Goal: Transaction & Acquisition: Purchase product/service

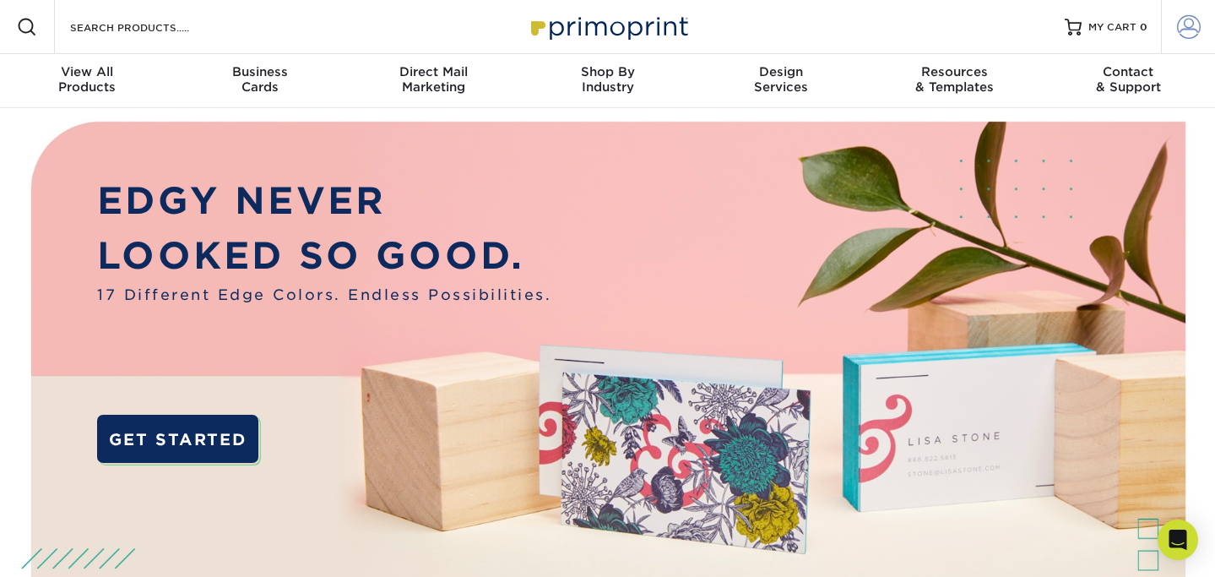
click at [1190, 35] on span at bounding box center [1189, 27] width 24 height 24
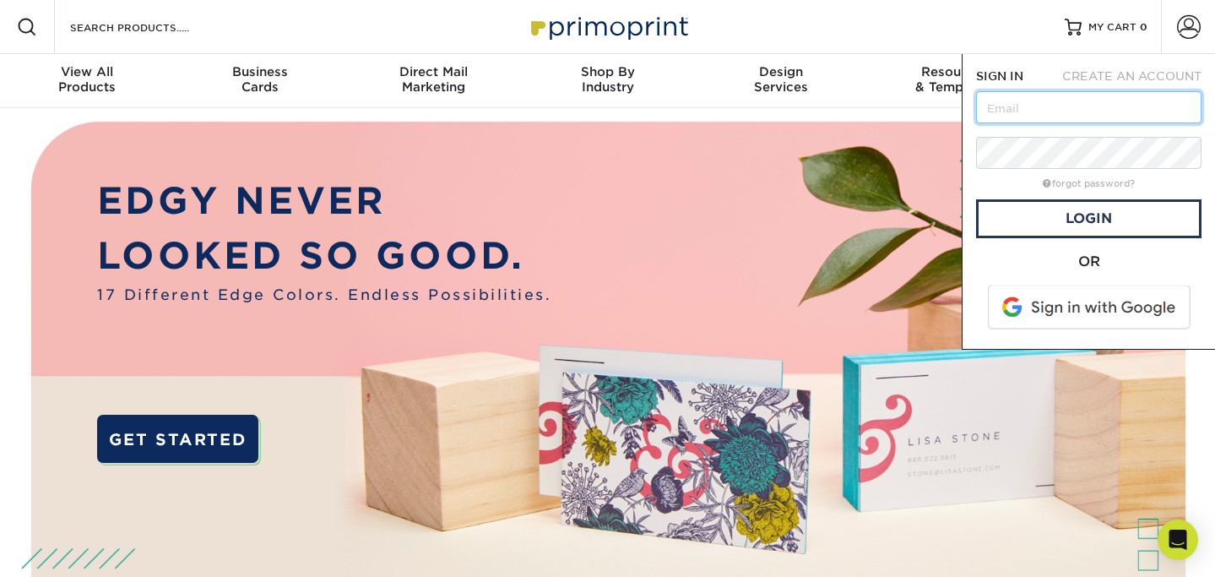
click at [1036, 106] on input "text" at bounding box center [1088, 107] width 225 height 32
paste input "jamiefdavenport@gmail.com"
type input "jamiefdavenport@gmail.com"
click at [1014, 216] on link "Login" at bounding box center [1088, 218] width 225 height 39
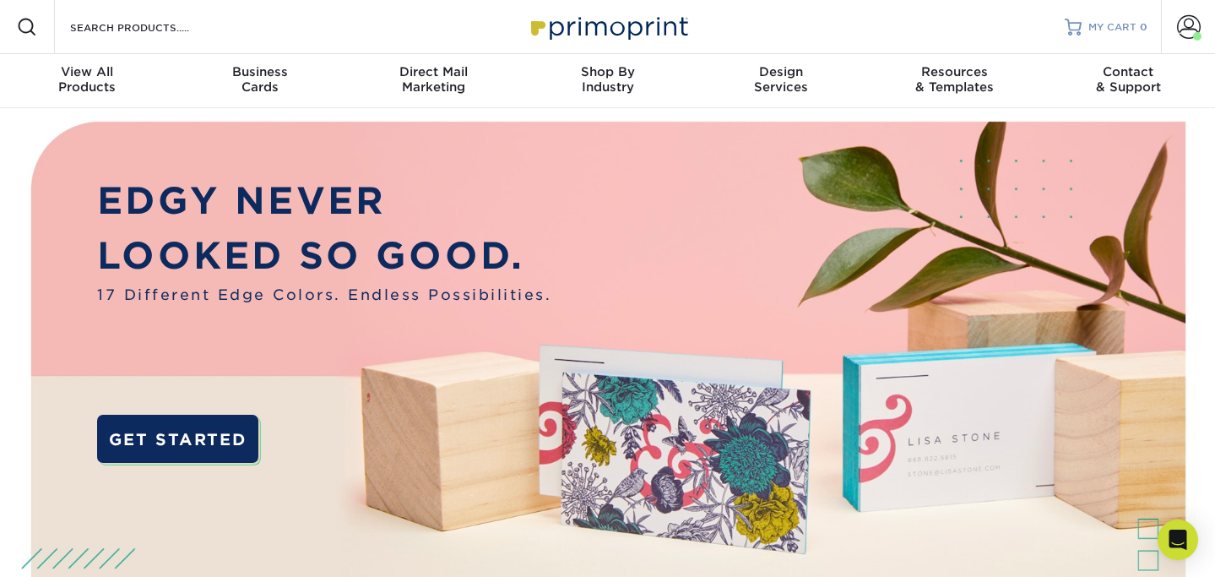
click at [1109, 32] on span "MY CART" at bounding box center [1113, 27] width 48 height 14
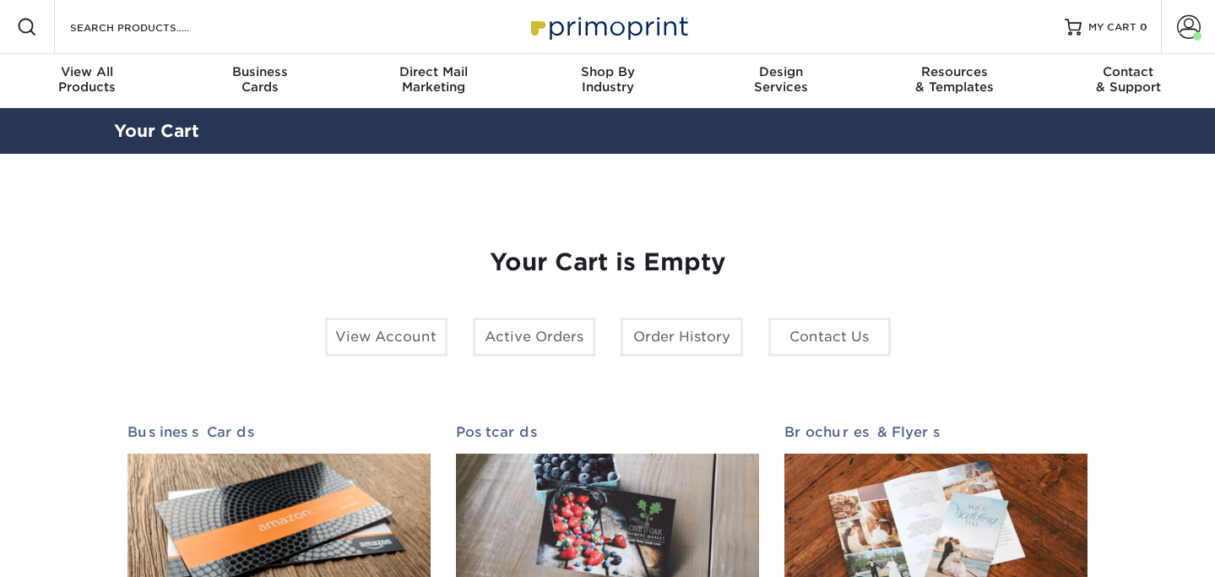
scroll to position [58, 0]
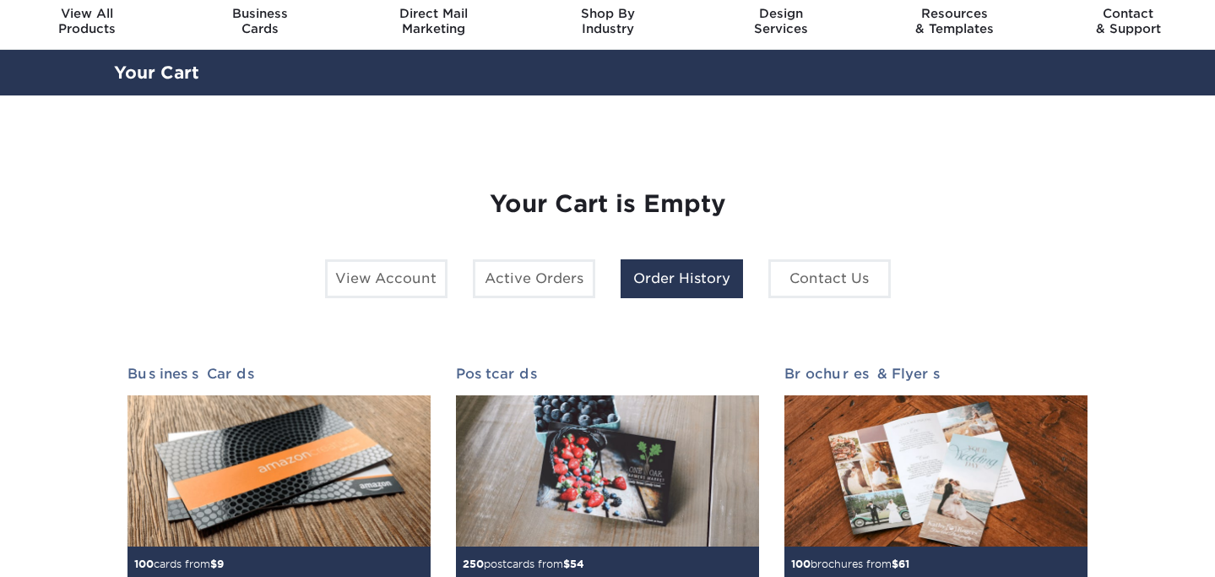
click at [686, 274] on link "Order History" at bounding box center [682, 278] width 122 height 39
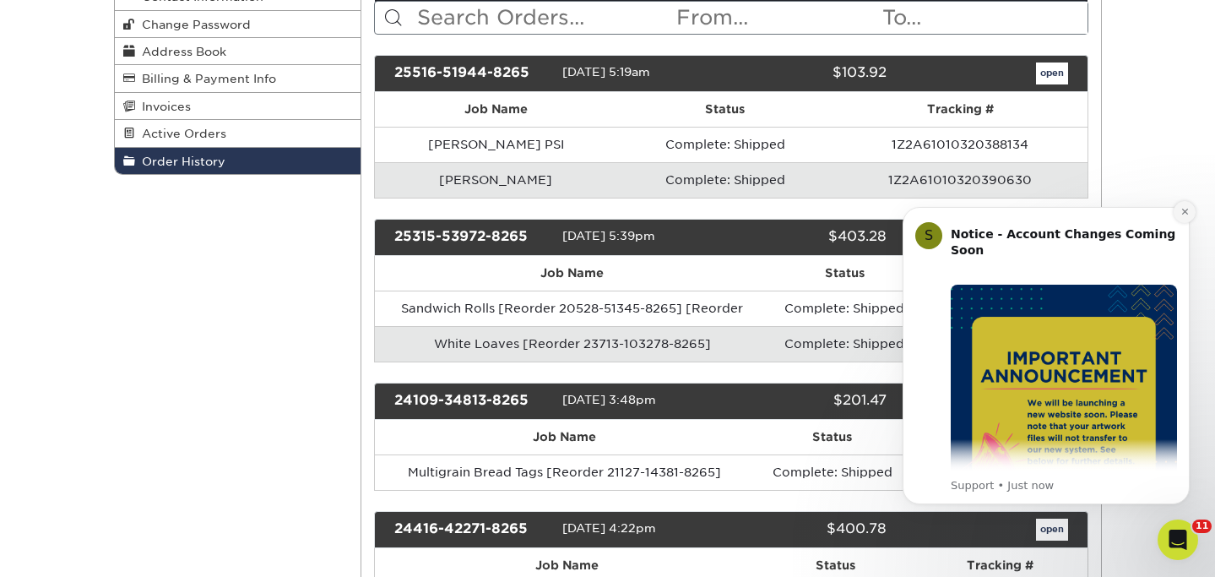
click at [1187, 216] on icon "Dismiss notification" at bounding box center [1185, 211] width 9 height 9
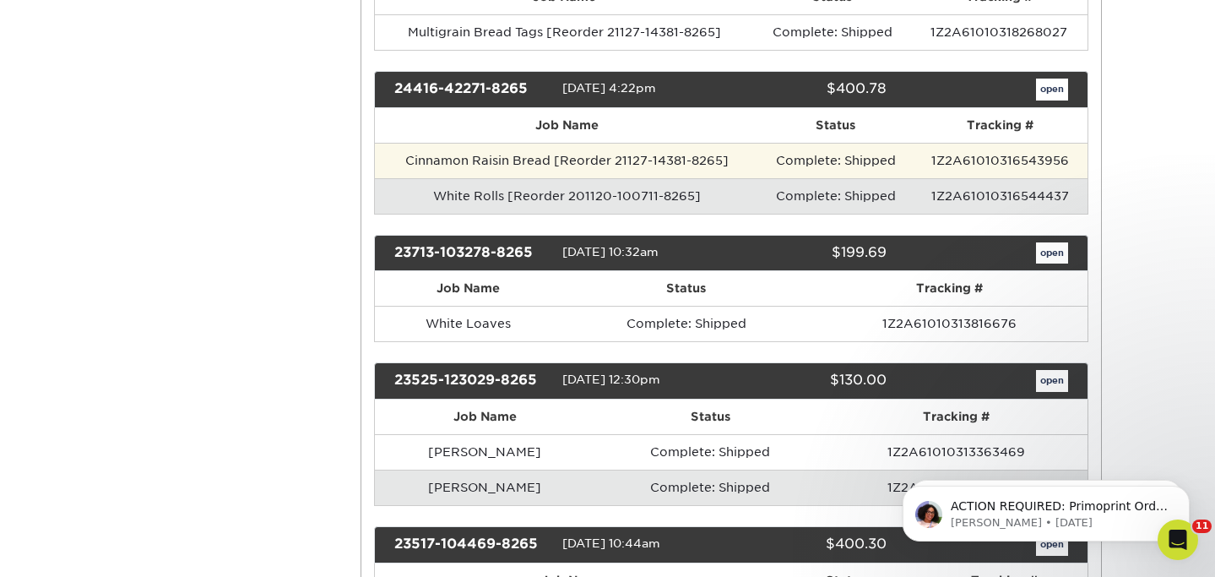
scroll to position [645, 0]
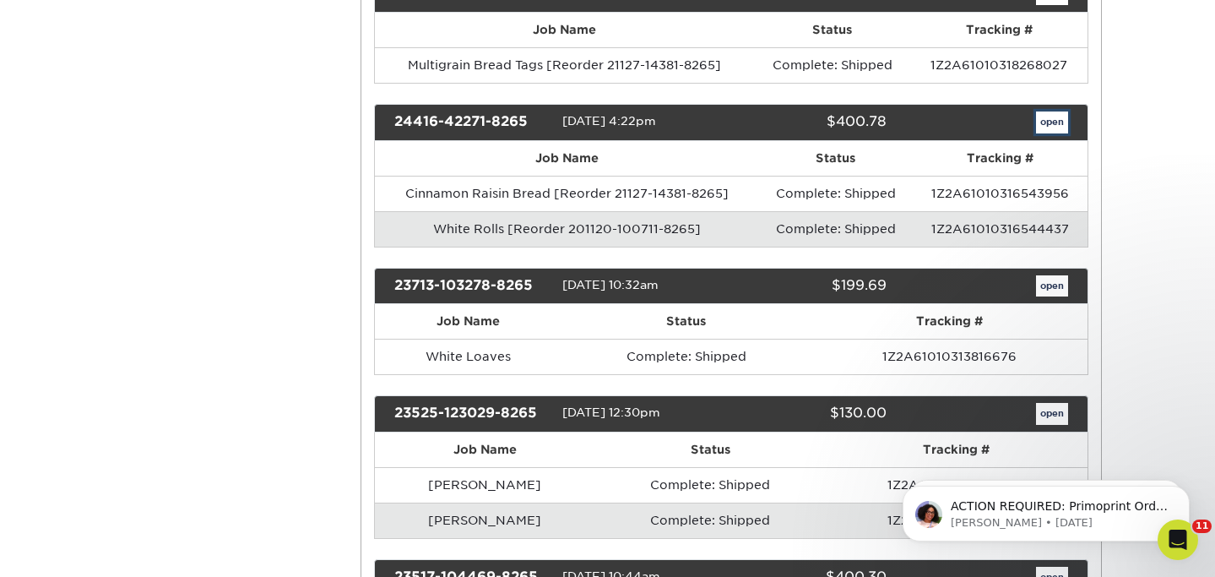
click at [1055, 127] on link "open" at bounding box center [1052, 122] width 32 height 22
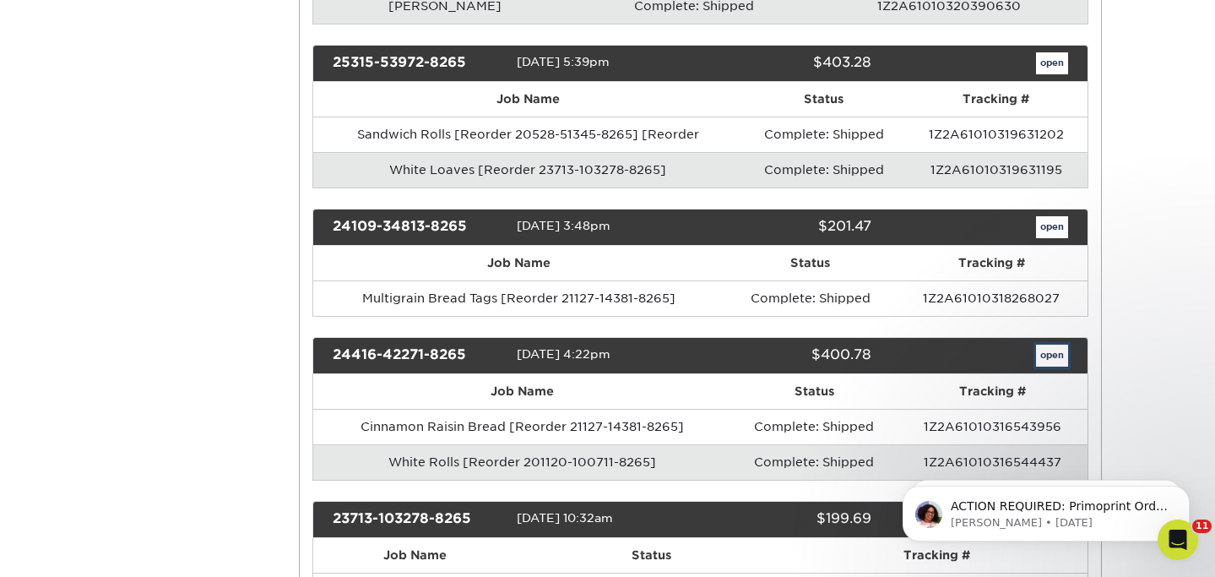
scroll to position [0, 0]
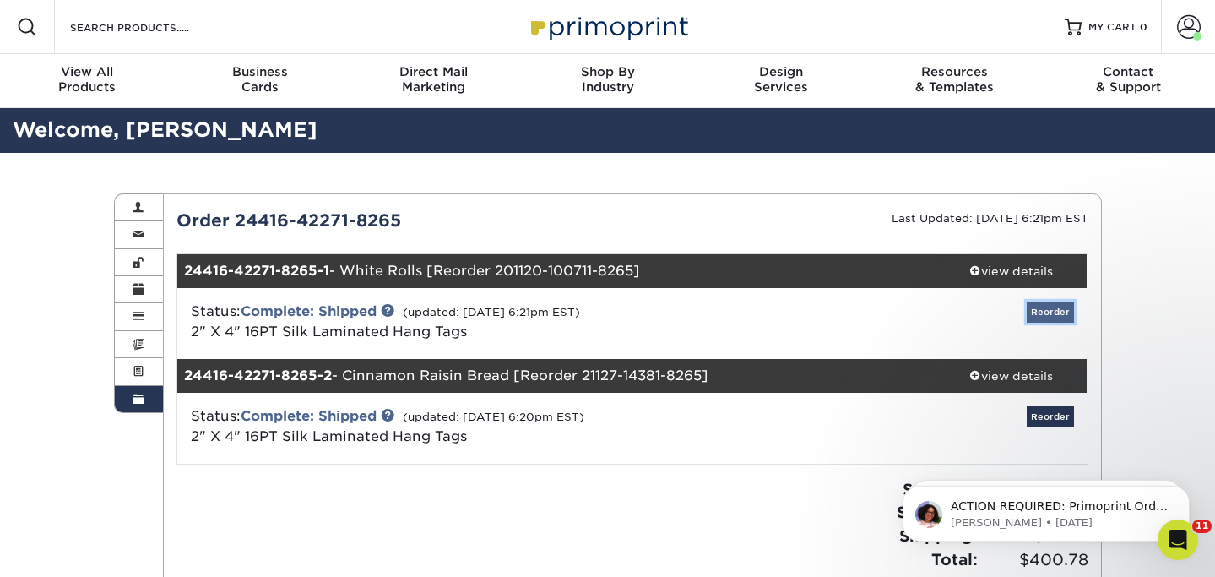
click at [1056, 309] on link "Reorder" at bounding box center [1050, 311] width 47 height 21
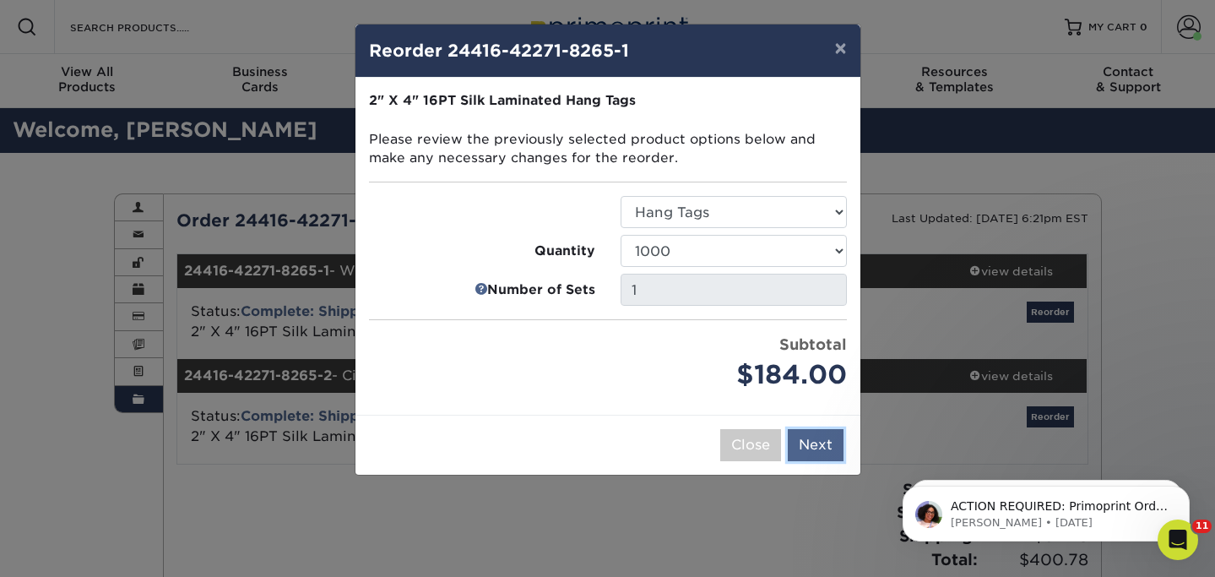
click at [826, 448] on button "Next" at bounding box center [816, 445] width 56 height 32
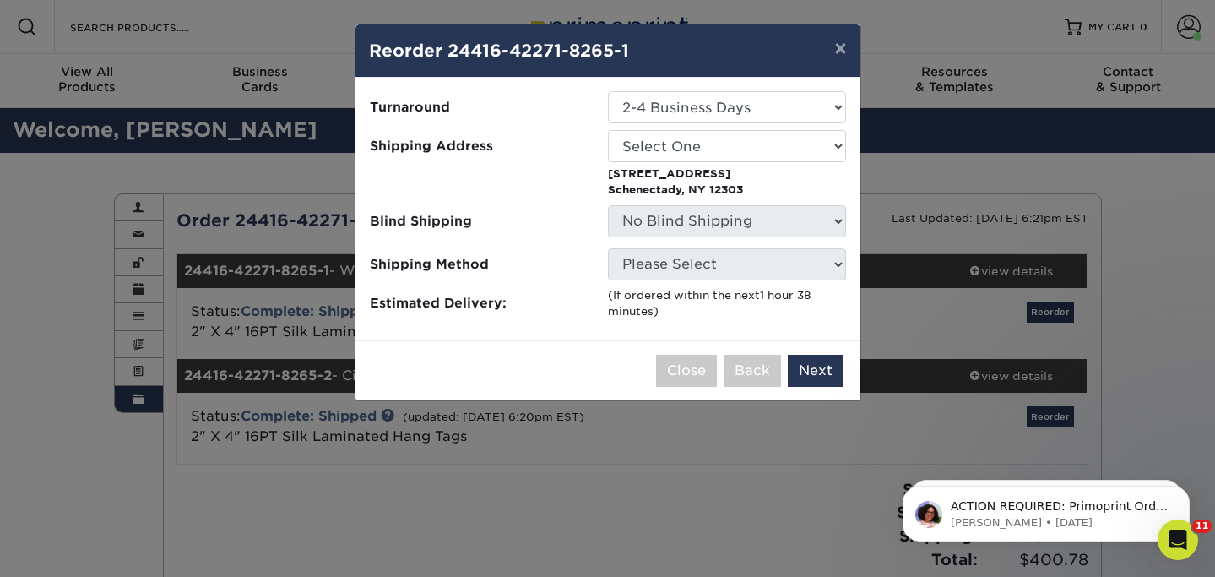
click at [721, 166] on p "4024 Georgetown Sq. Schenectady, NY 12303" at bounding box center [727, 182] width 238 height 33
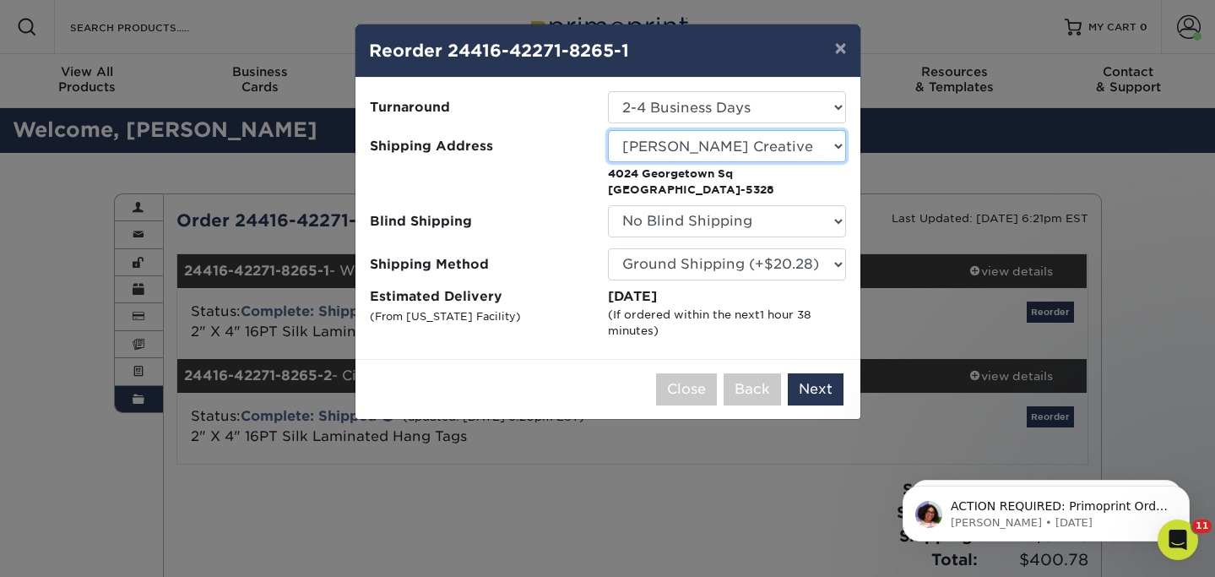
select select "32056"
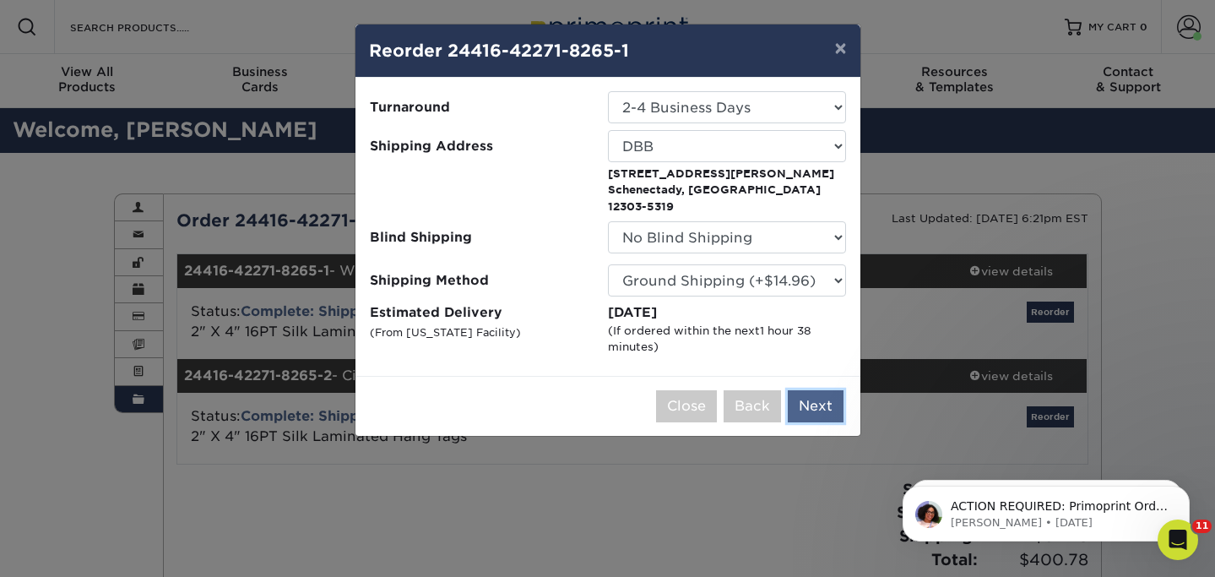
click at [828, 396] on button "Next" at bounding box center [816, 406] width 56 height 32
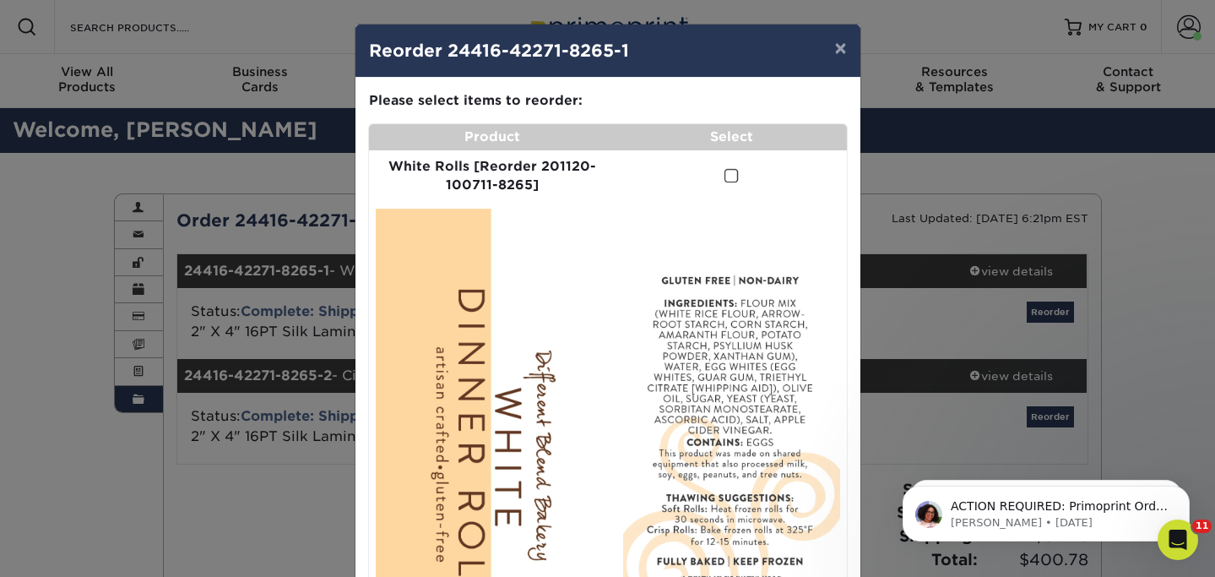
click at [739, 180] on span at bounding box center [732, 176] width 14 height 16
click at [0, 0] on input "checkbox" at bounding box center [0, 0] width 0 height 0
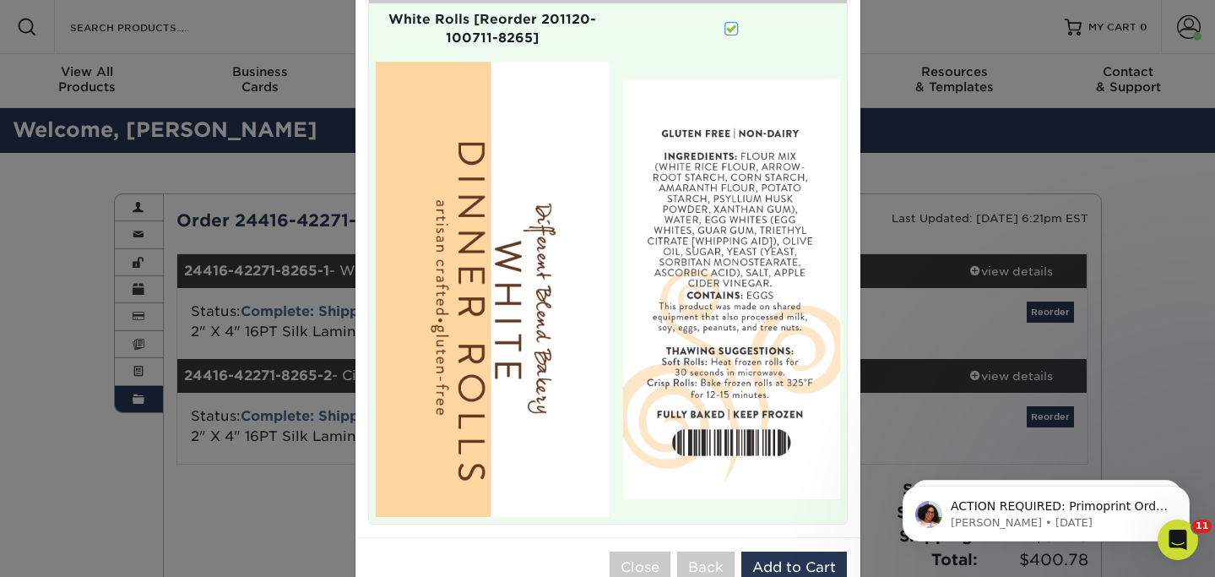
scroll to position [252, 0]
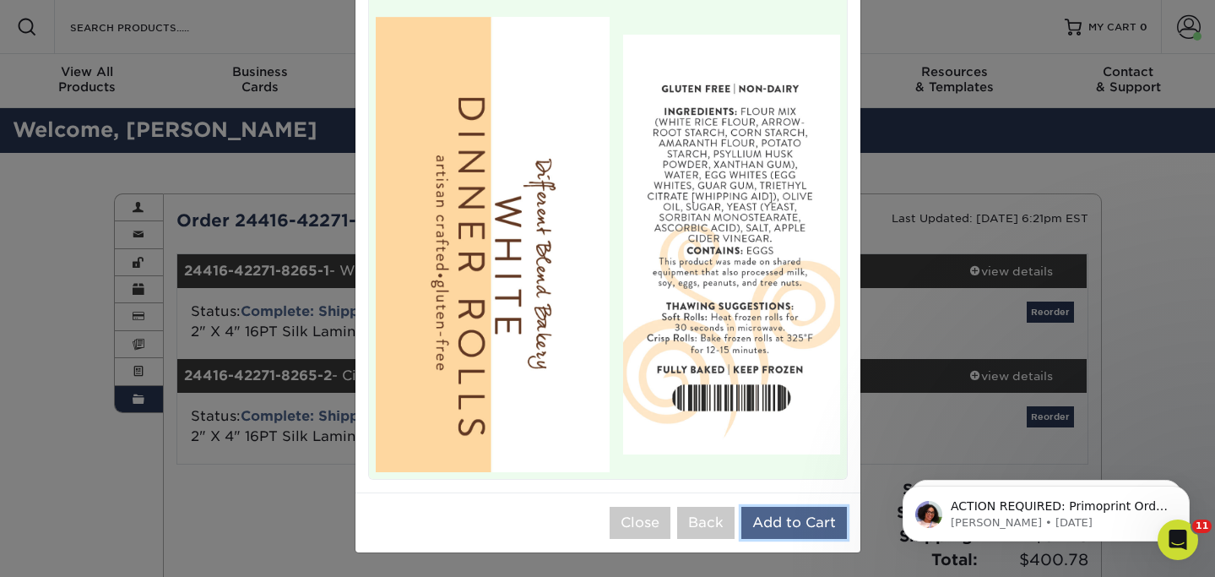
click at [769, 530] on button "Add to Cart" at bounding box center [794, 523] width 106 height 32
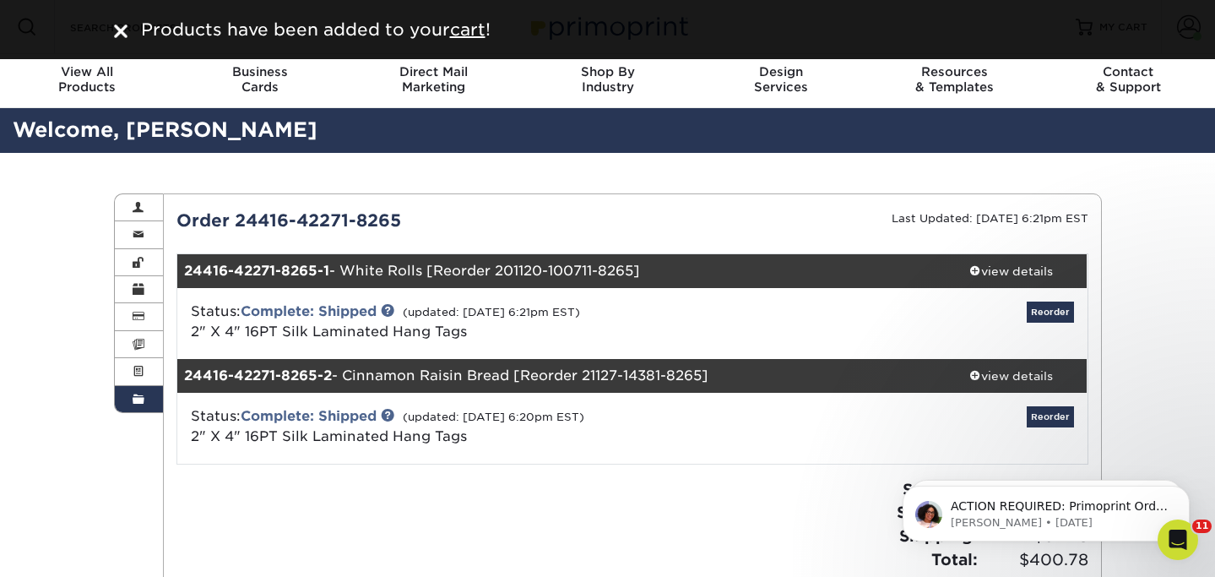
click at [142, 399] on span at bounding box center [139, 400] width 12 height 14
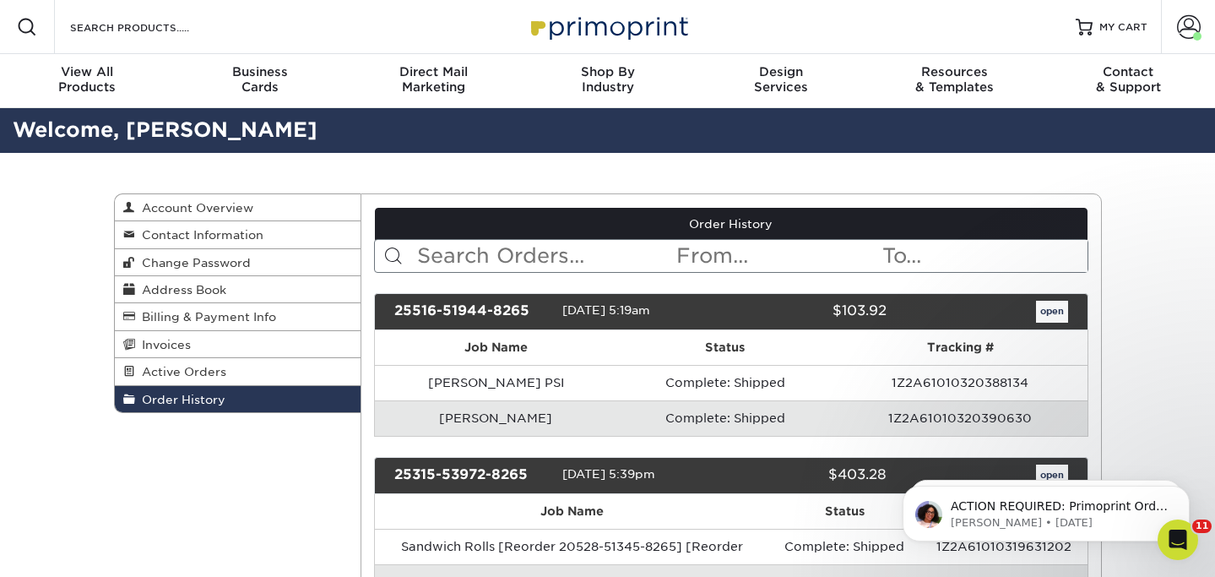
click at [142, 400] on span "Order History" at bounding box center [180, 400] width 90 height 14
click at [1111, 37] on link "MY CART" at bounding box center [1112, 27] width 72 height 54
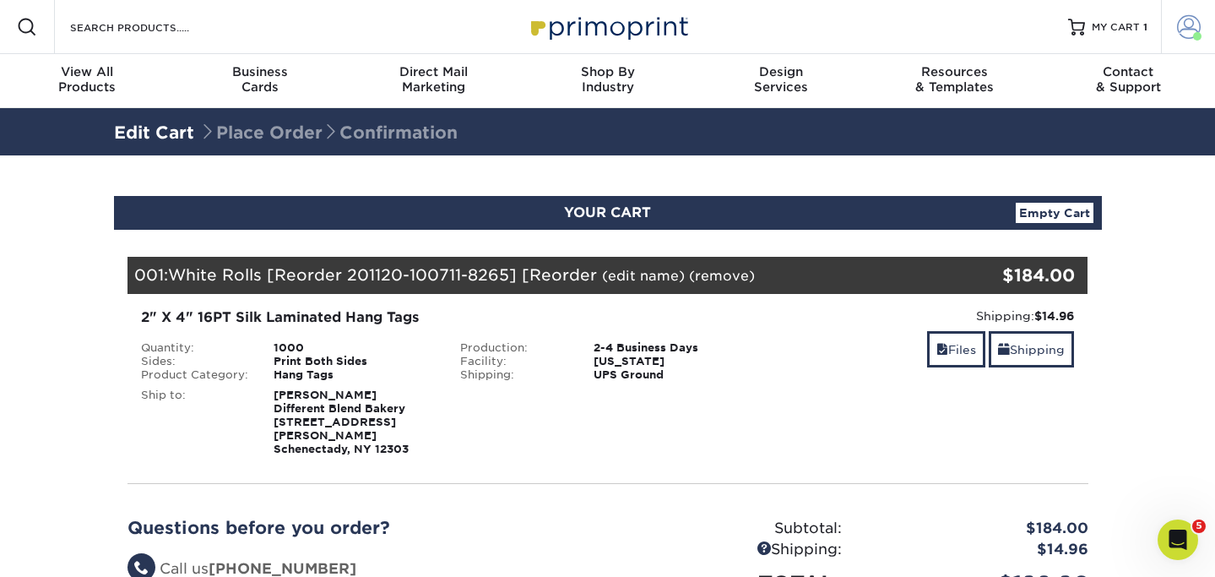
click at [1181, 27] on span at bounding box center [1189, 27] width 24 height 24
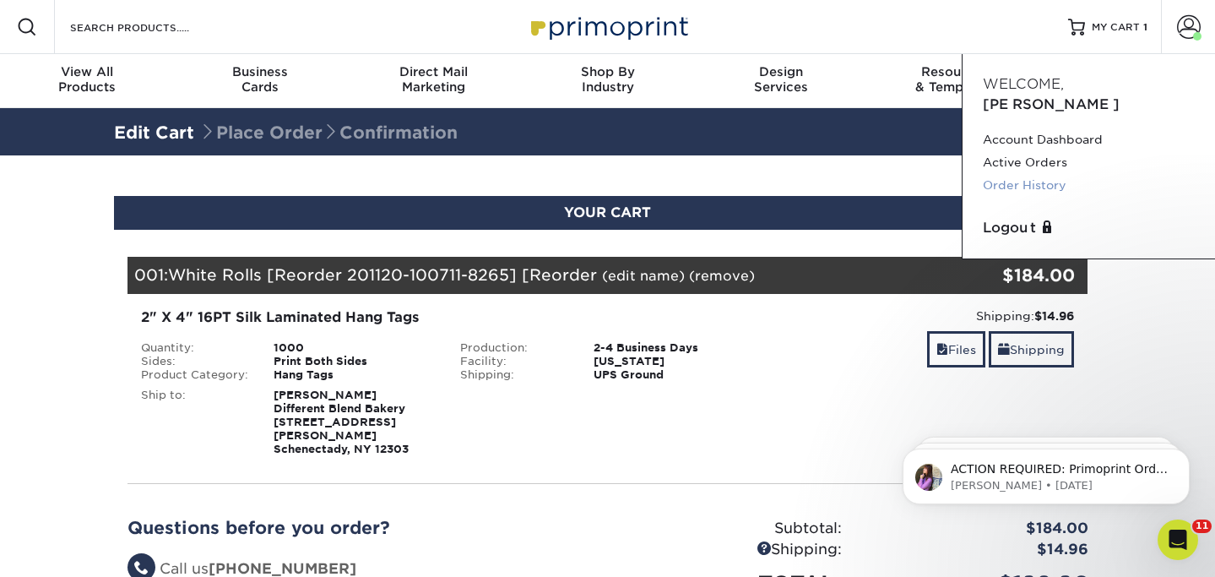
click at [1047, 174] on link "Order History" at bounding box center [1089, 185] width 212 height 23
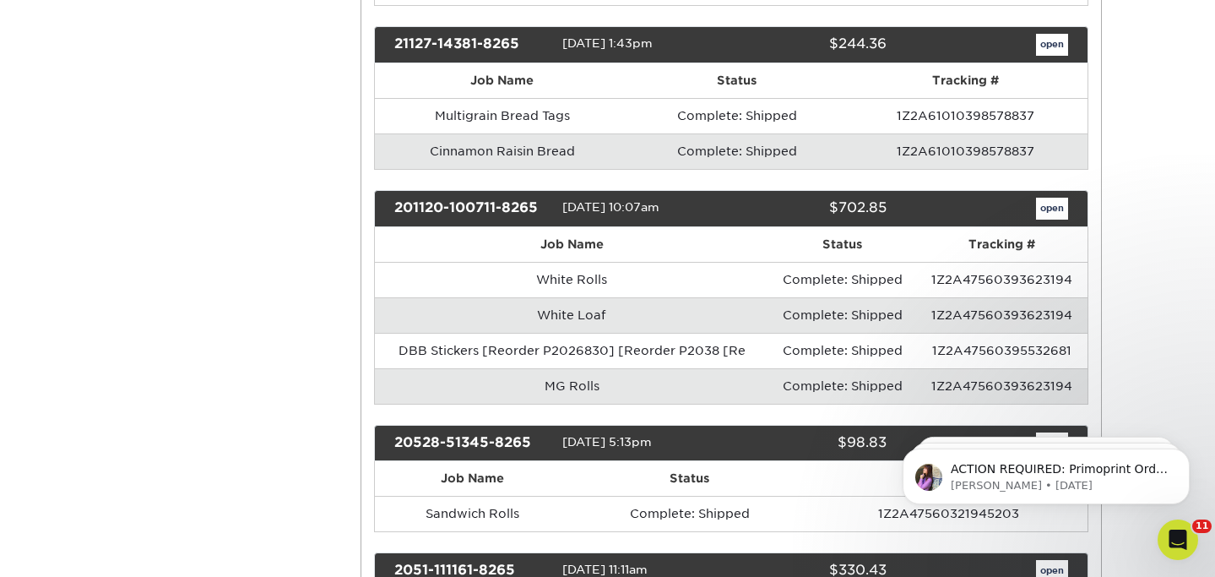
scroll to position [2461, 0]
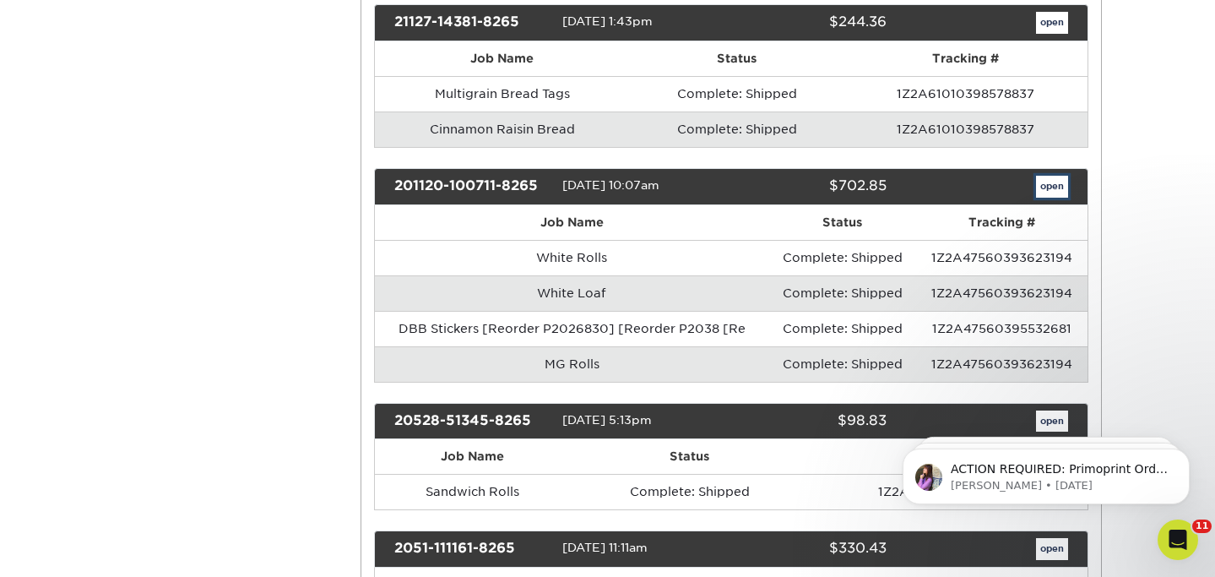
click at [1051, 191] on link "open" at bounding box center [1052, 187] width 32 height 22
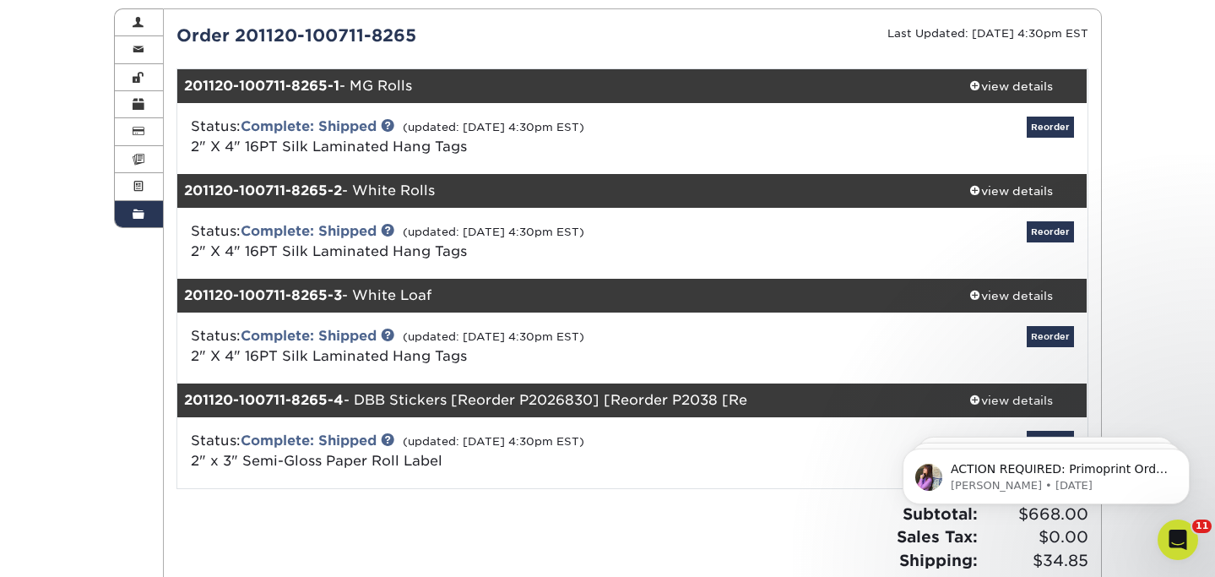
scroll to position [175, 0]
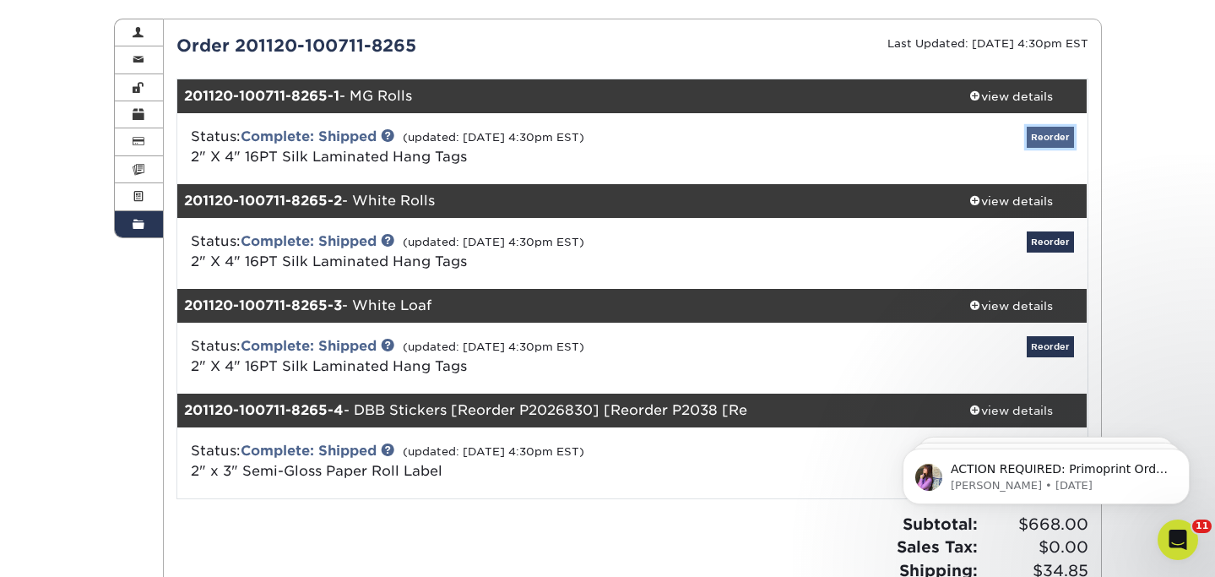
click at [1040, 138] on link "Reorder" at bounding box center [1050, 137] width 47 height 21
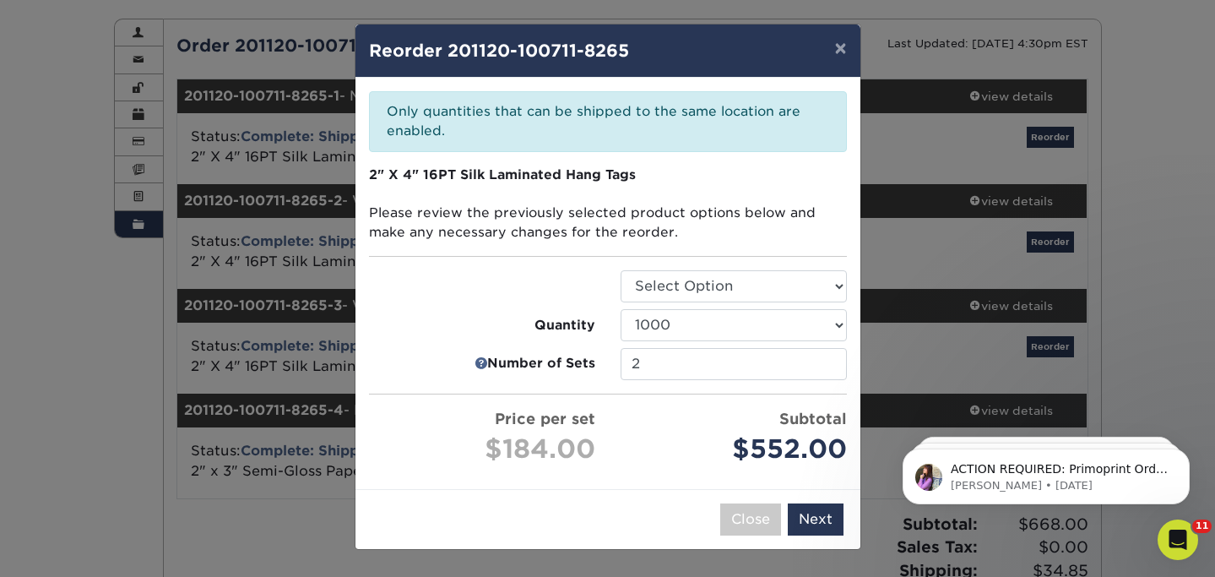
click at [833, 369] on input "2" at bounding box center [734, 364] width 226 height 32
click at [833, 369] on input "1" at bounding box center [734, 364] width 226 height 32
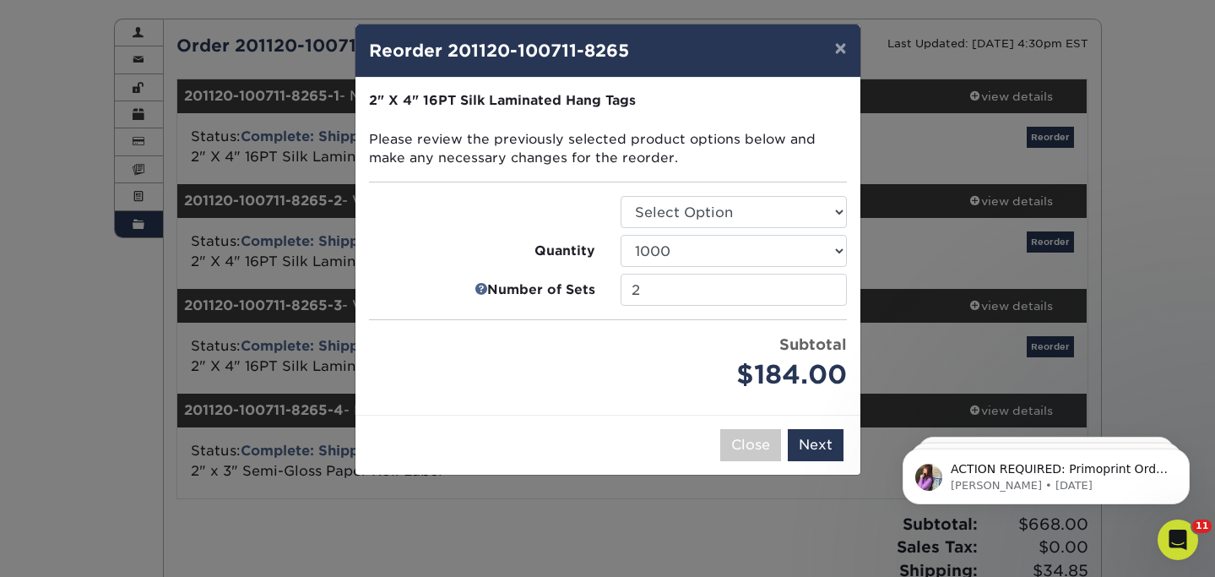
click at [833, 287] on input "2" at bounding box center [734, 290] width 226 height 32
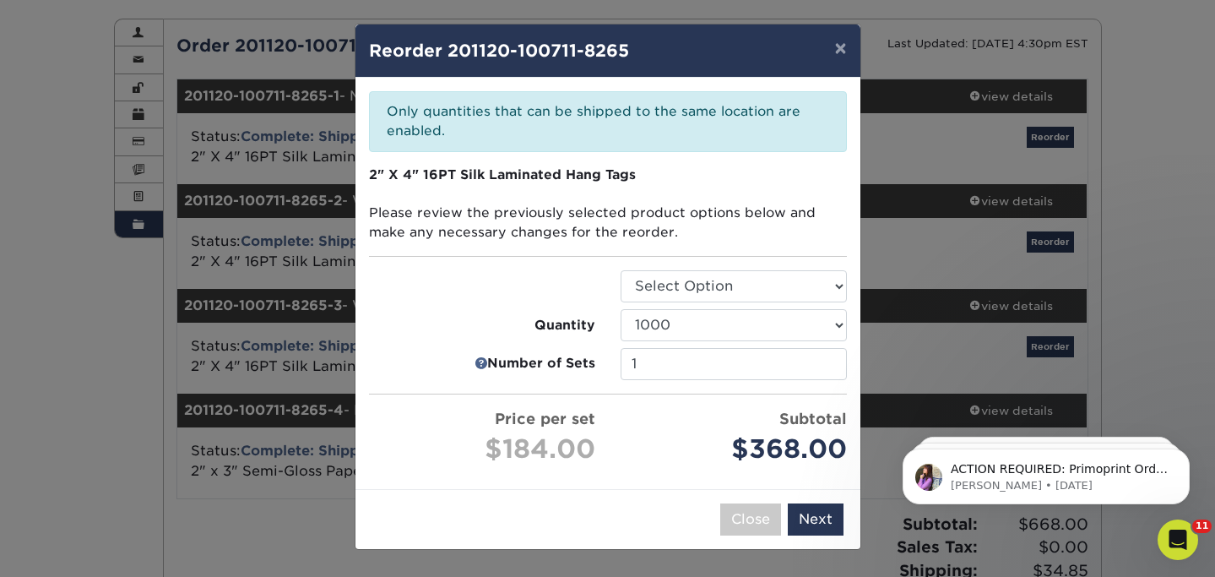
type input "1"
click at [827, 368] on input "1" at bounding box center [734, 364] width 226 height 32
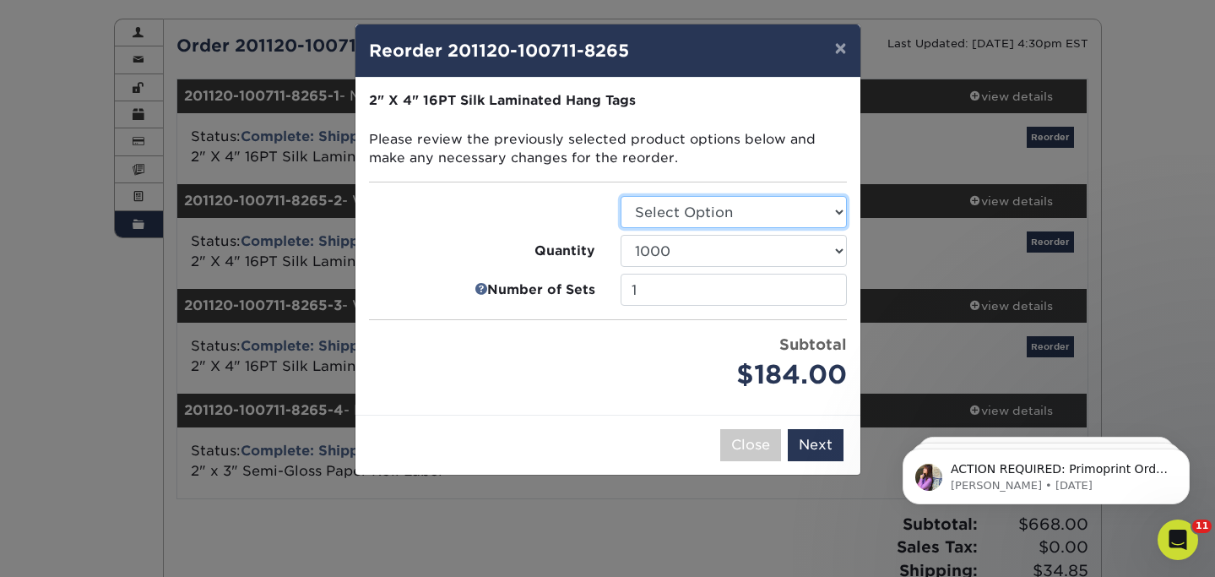
select select "428aa75b-4ae7-4398-9e0a-74f4b33909ed"
click option "Hang Tags" at bounding box center [0, 0] width 0 height 0
click at [815, 451] on button "Next" at bounding box center [816, 445] width 56 height 32
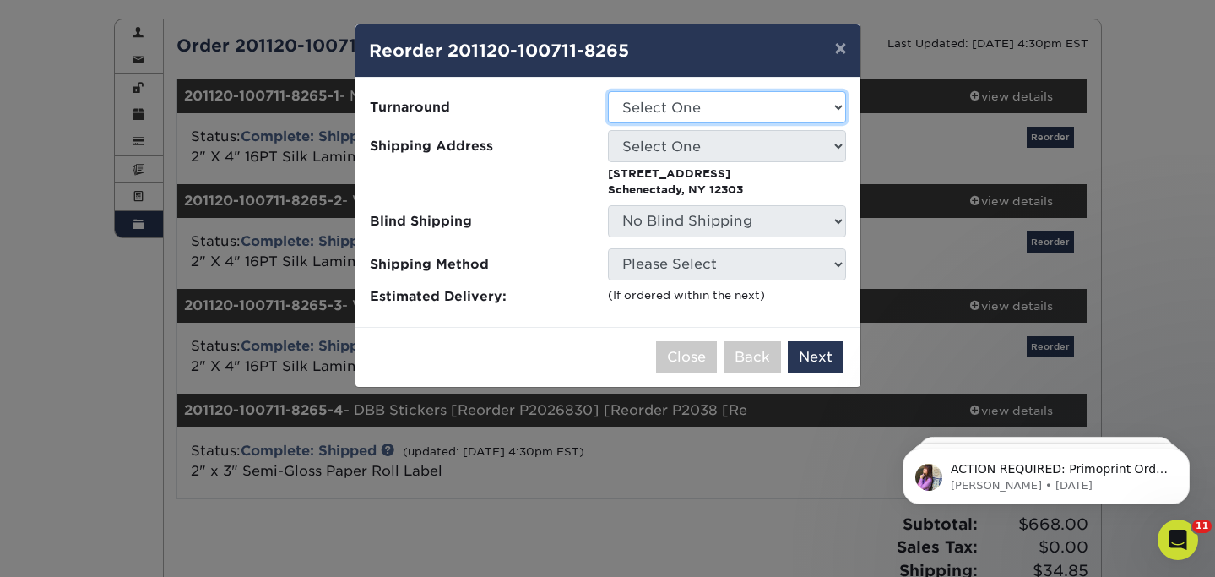
select select "8c11b49f-82d8-4daf-a2f7-e90a47acd048"
click option "2-4 Business Days" at bounding box center [0, 0] width 0 height 0
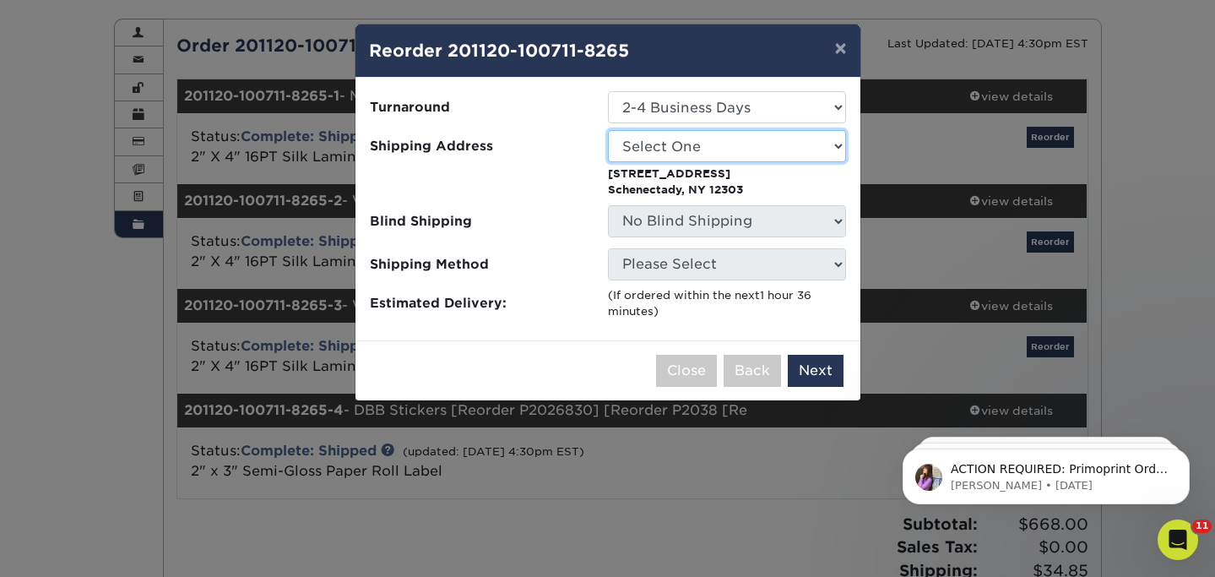
select select "32056"
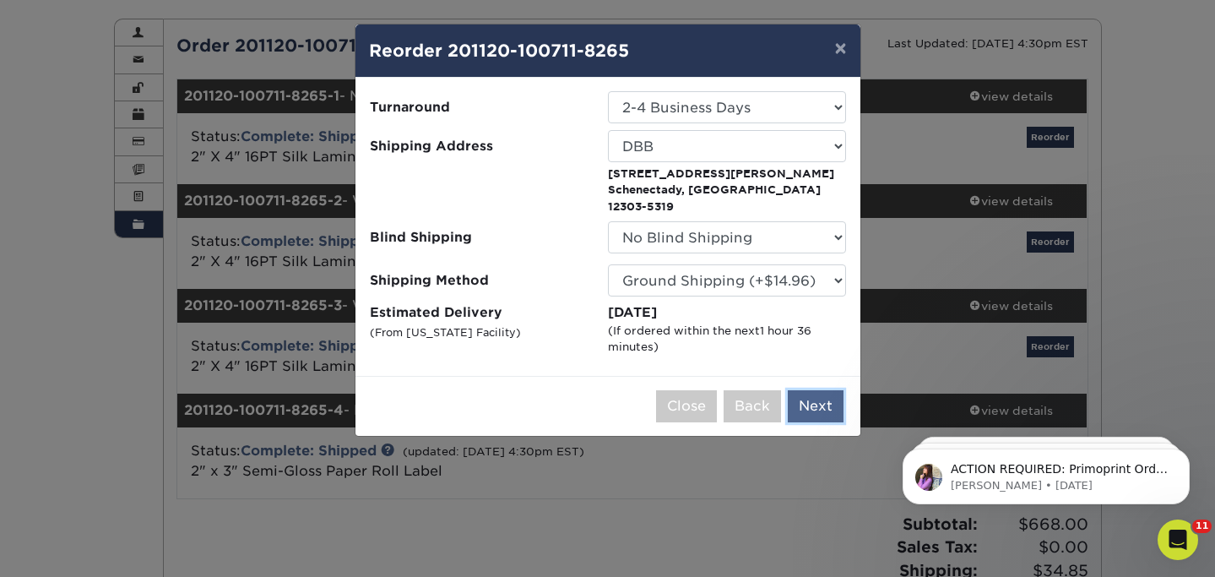
click at [818, 390] on button "Next" at bounding box center [816, 406] width 56 height 32
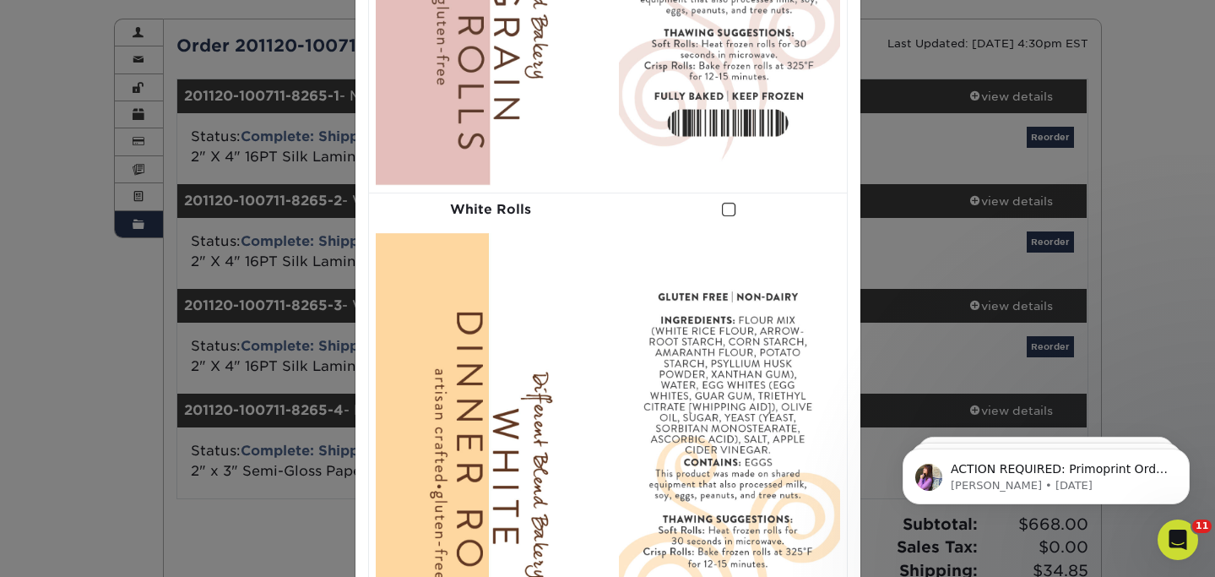
scroll to position [0, 0]
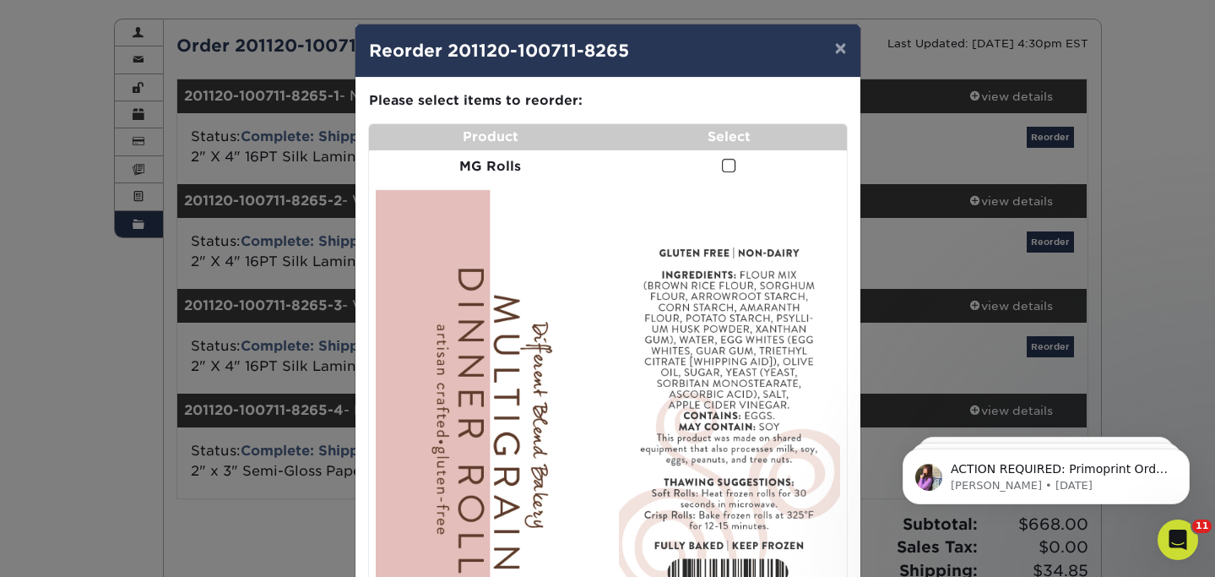
click at [733, 169] on span at bounding box center [729, 166] width 14 height 16
click at [0, 0] on input "checkbox" at bounding box center [0, 0] width 0 height 0
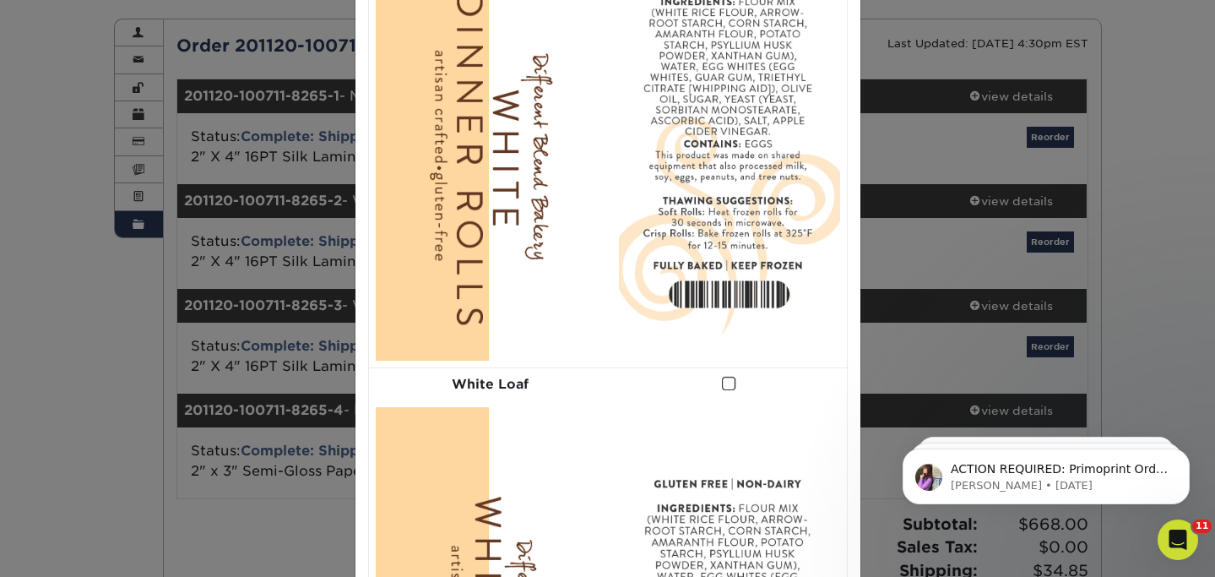
scroll to position [1148, 0]
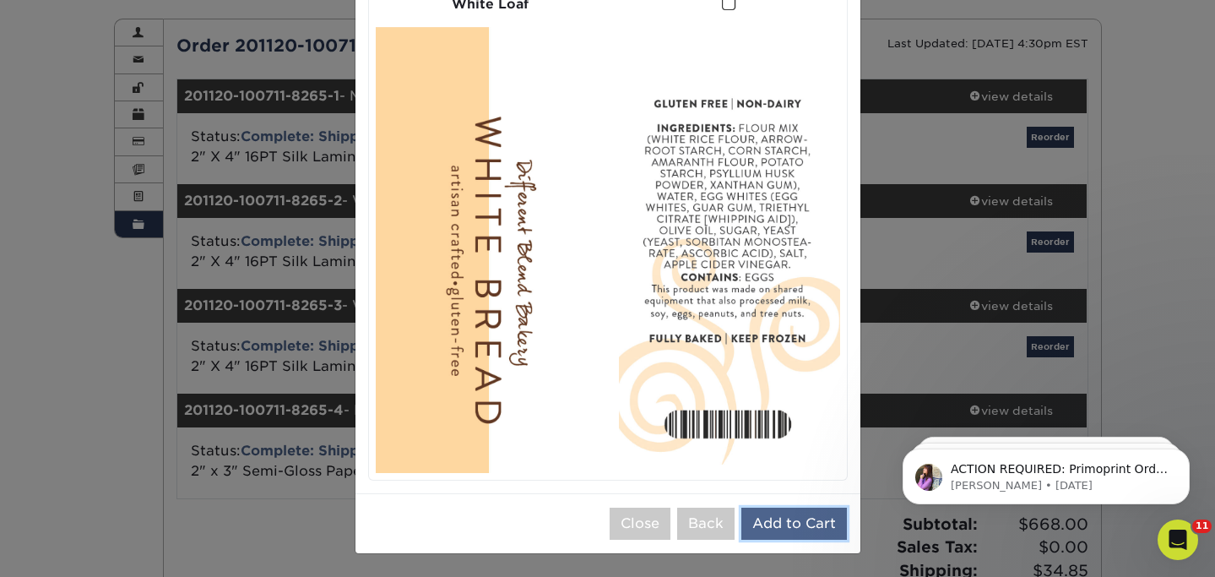
click at [811, 527] on button "Add to Cart" at bounding box center [794, 524] width 106 height 32
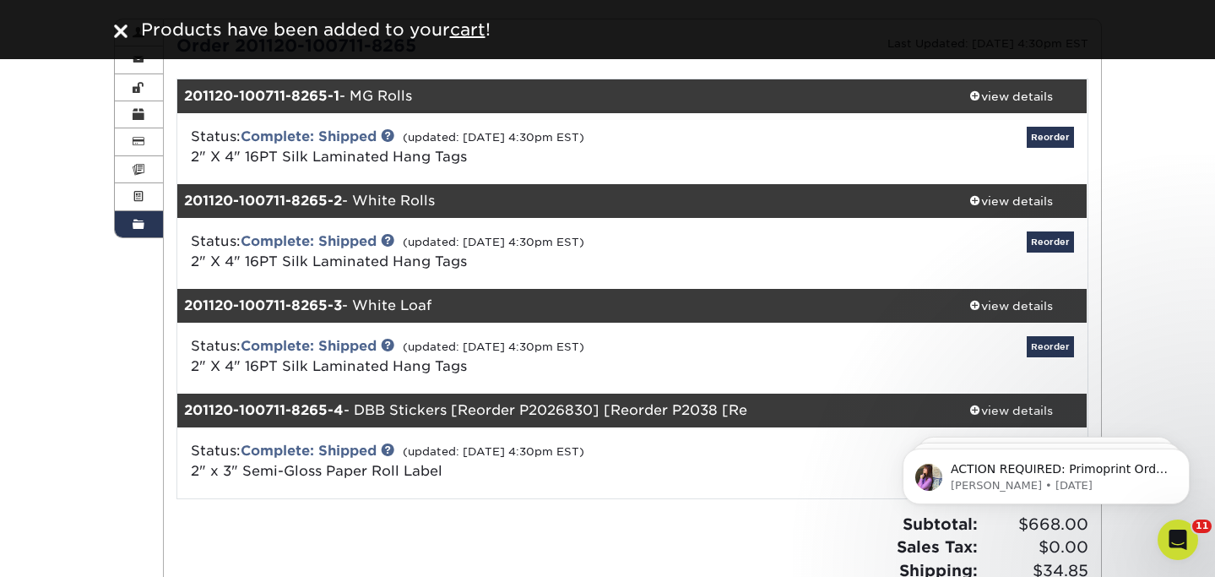
scroll to position [0, 0]
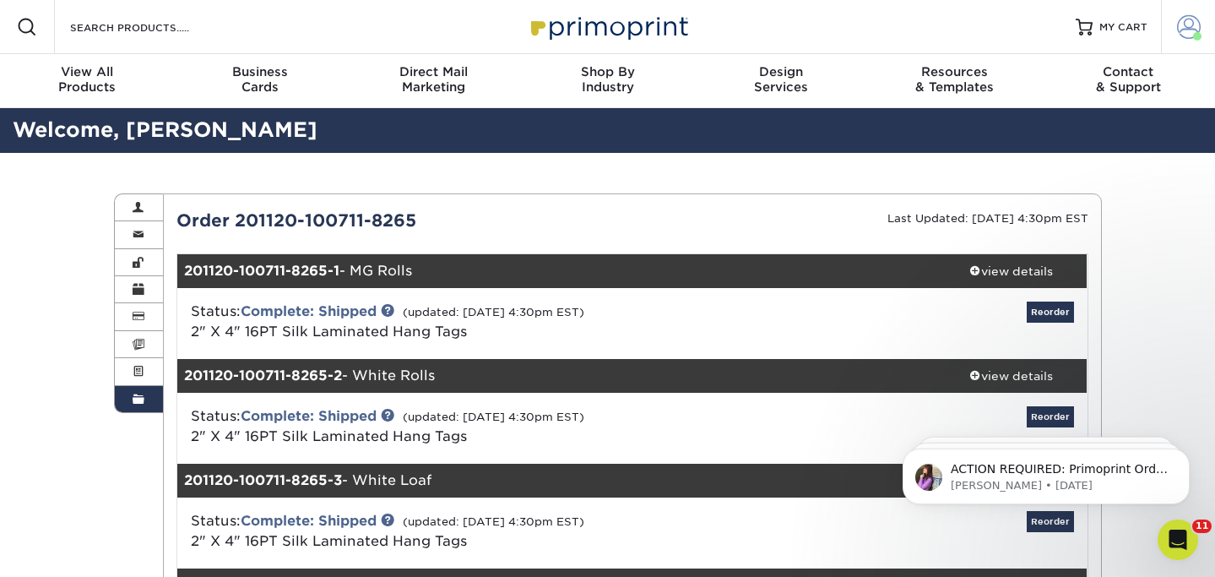
click at [1188, 32] on span at bounding box center [1189, 27] width 24 height 24
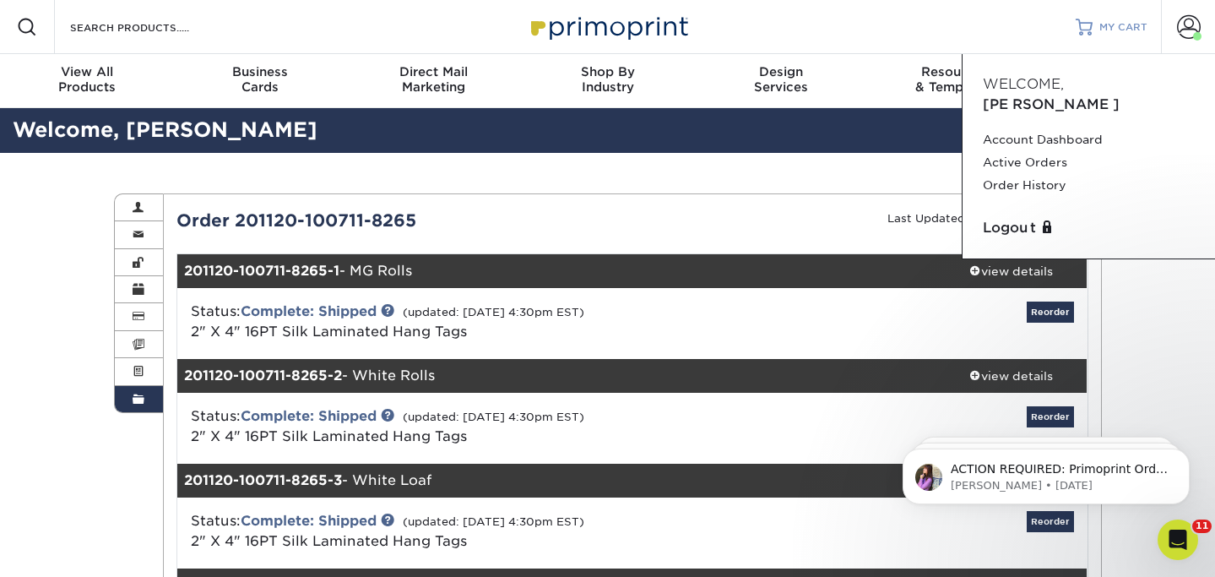
click at [1117, 35] on link "MY CART" at bounding box center [1112, 27] width 72 height 54
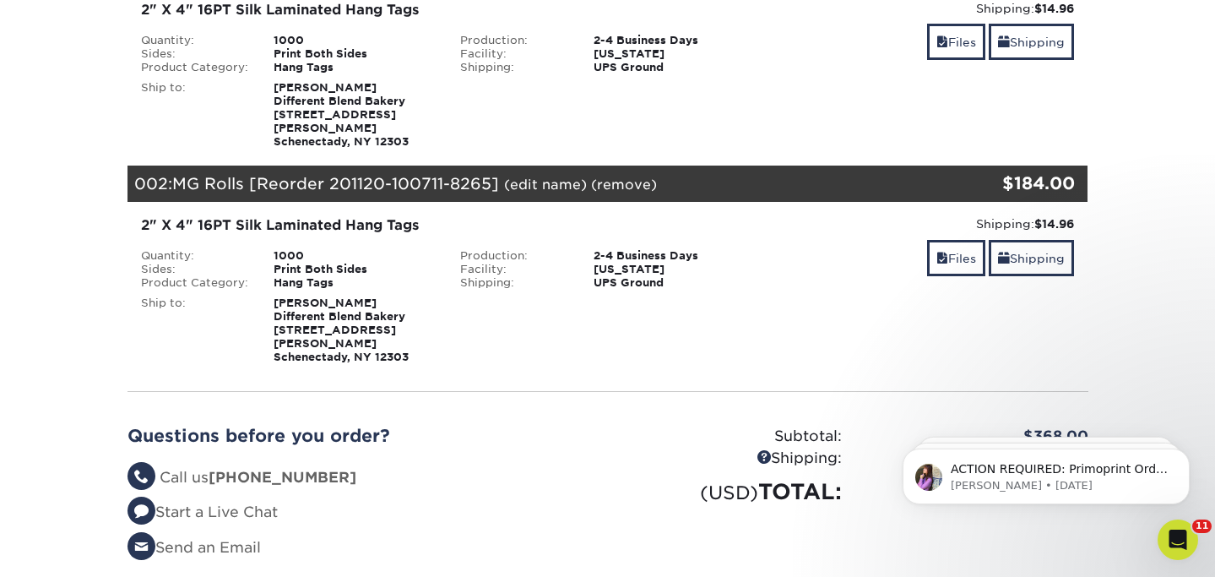
scroll to position [309, 0]
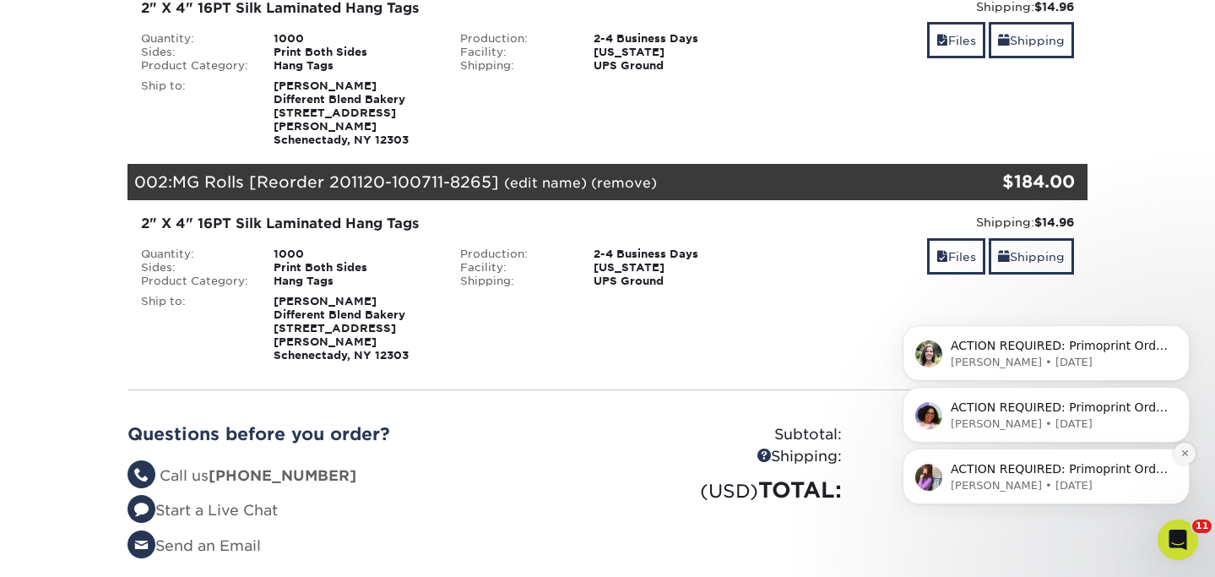
click at [1186, 456] on icon "Dismiss notification" at bounding box center [1185, 452] width 9 height 9
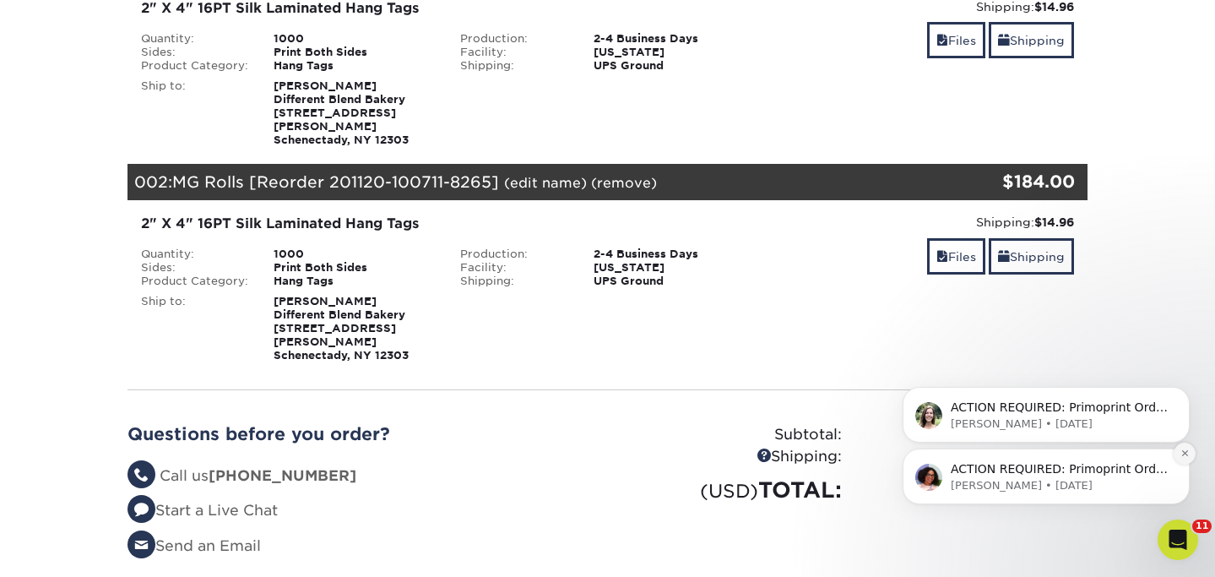
click at [1181, 454] on icon "Dismiss notification" at bounding box center [1185, 452] width 9 height 9
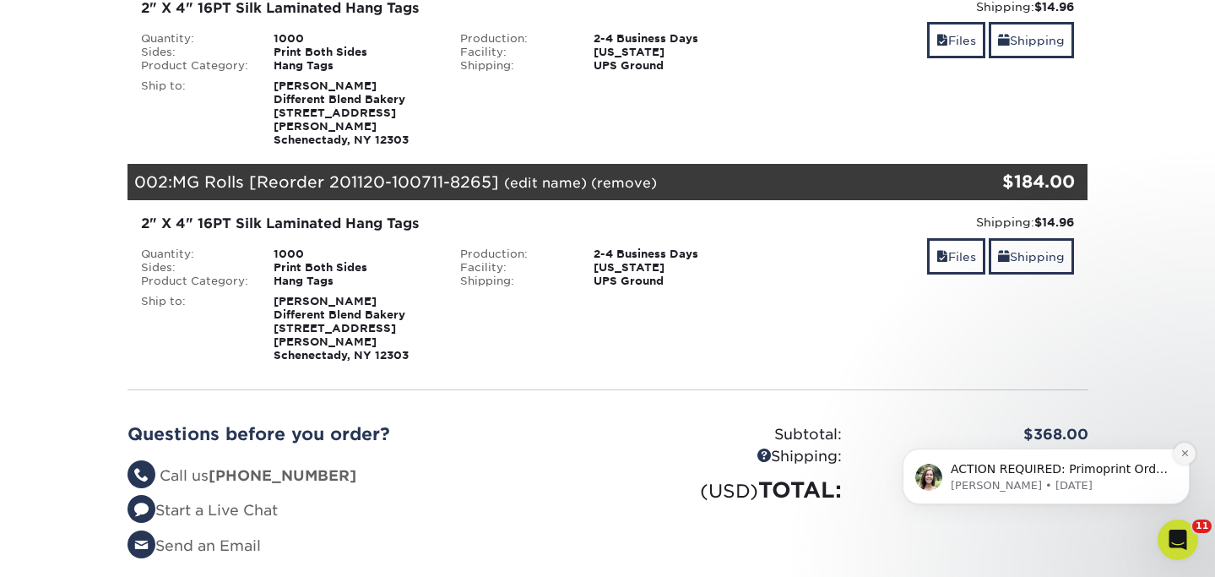
click at [1184, 448] on button "Dismiss notification" at bounding box center [1185, 454] width 22 height 22
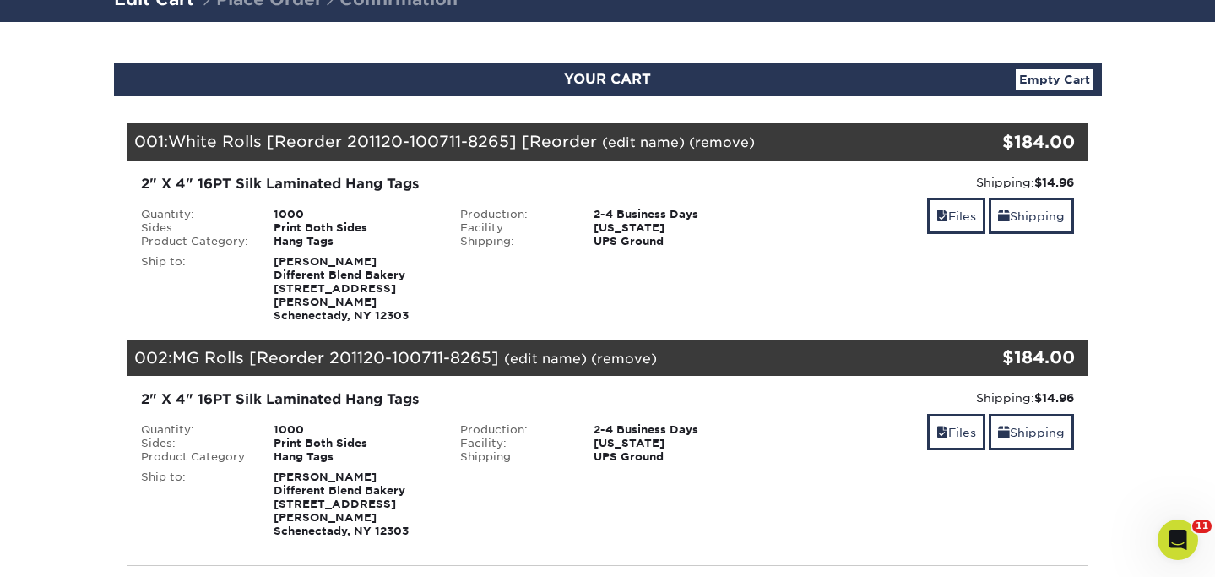
scroll to position [123, 0]
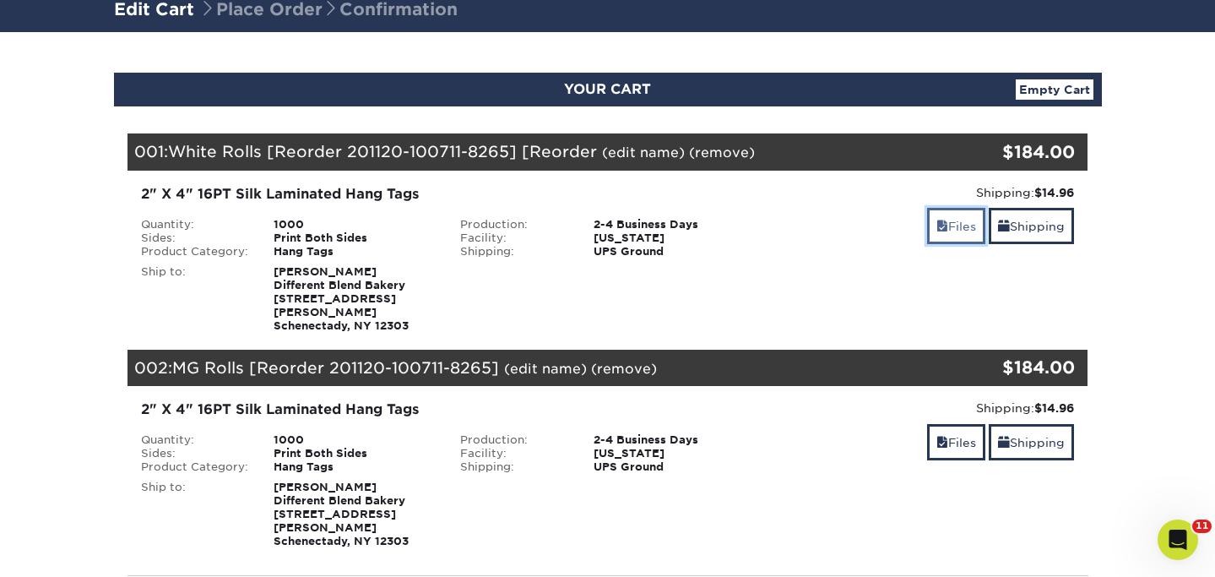
click at [948, 234] on link "Files" at bounding box center [956, 226] width 58 height 36
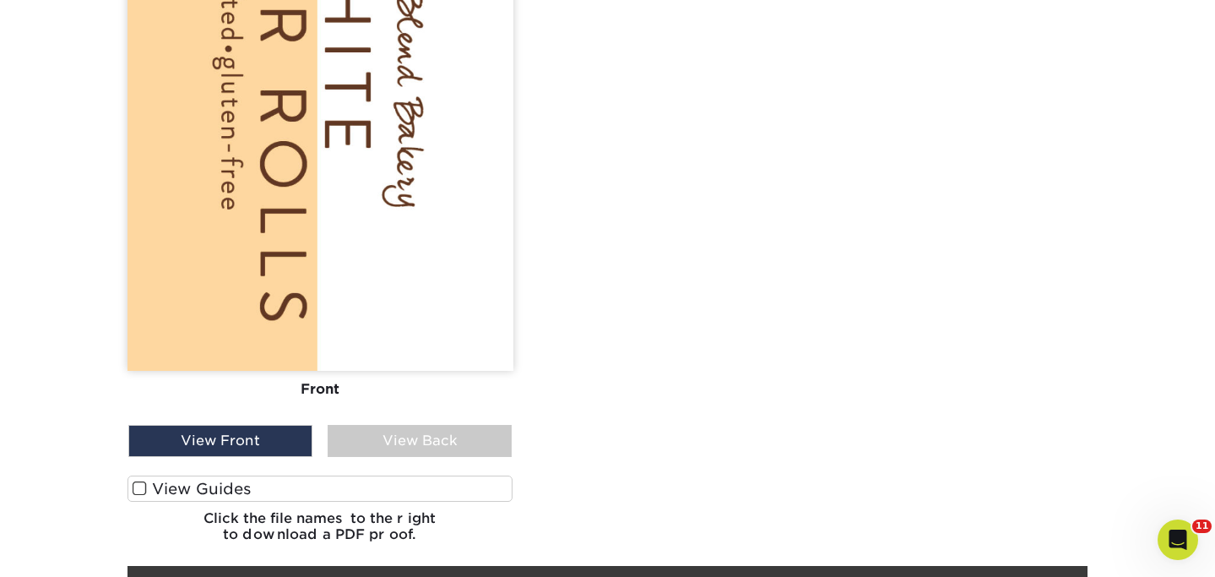
scroll to position [887, 0]
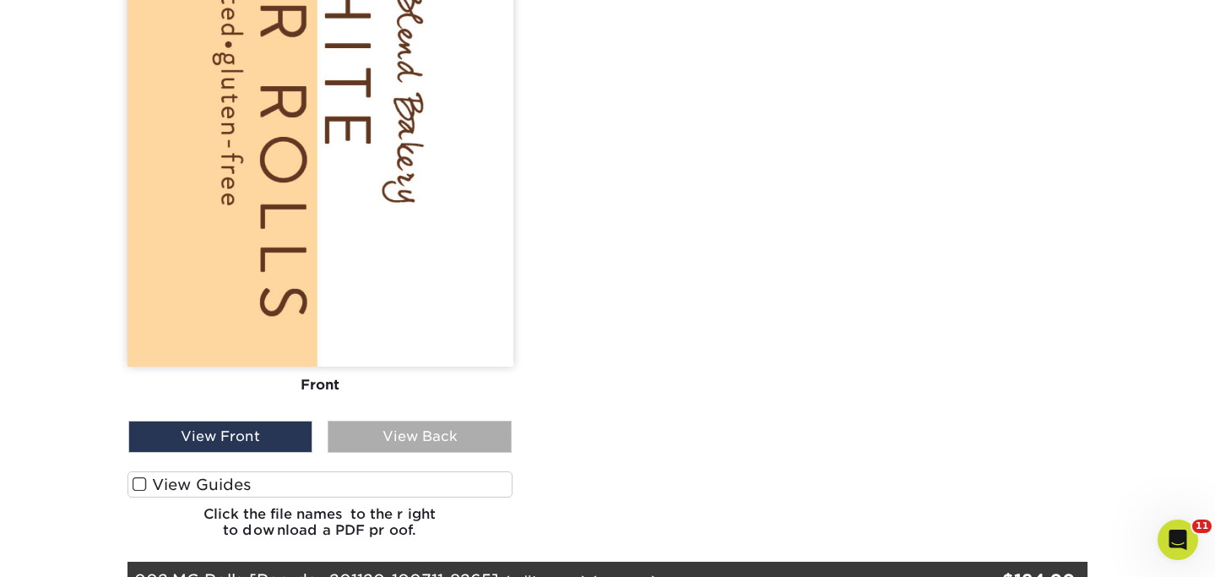
click at [422, 421] on div "View Back" at bounding box center [420, 437] width 184 height 32
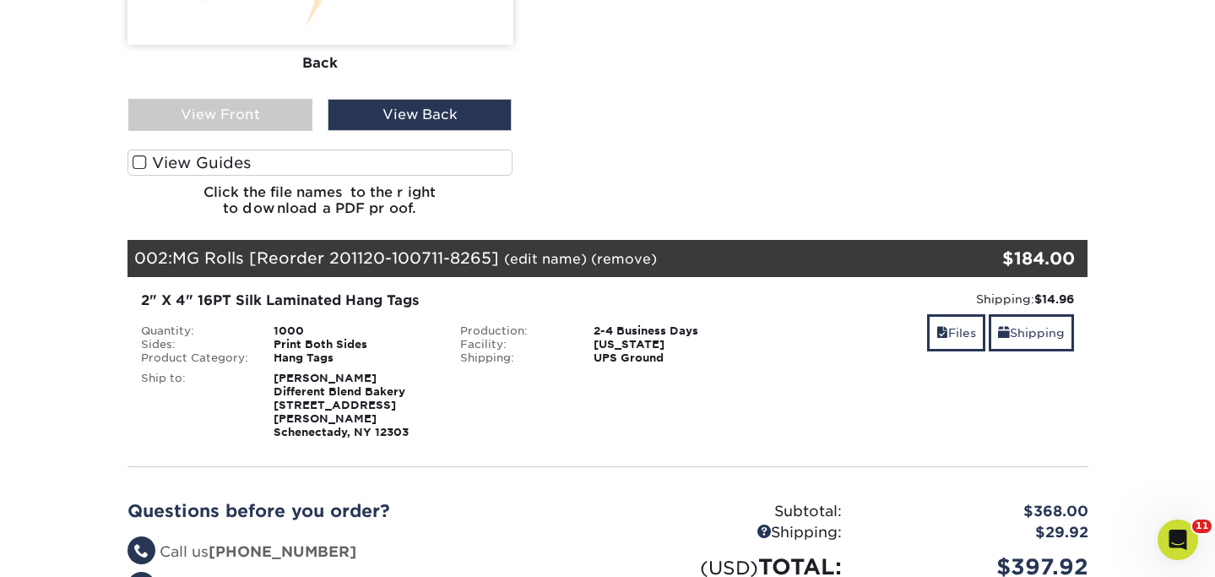
scroll to position [1379, 0]
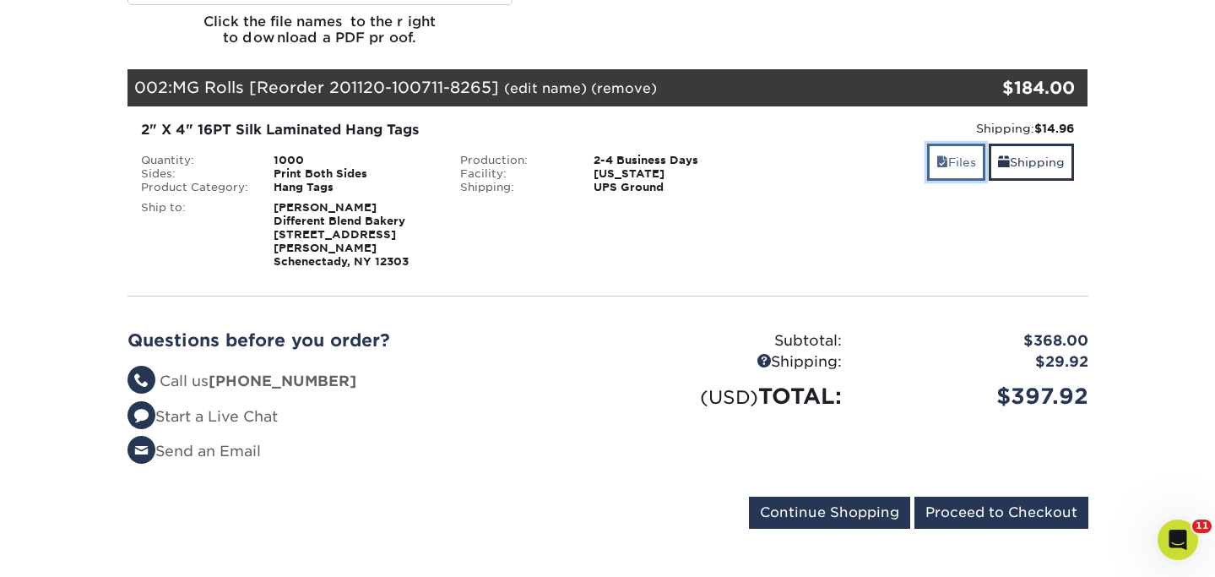
click at [959, 144] on link "Files" at bounding box center [956, 162] width 58 height 36
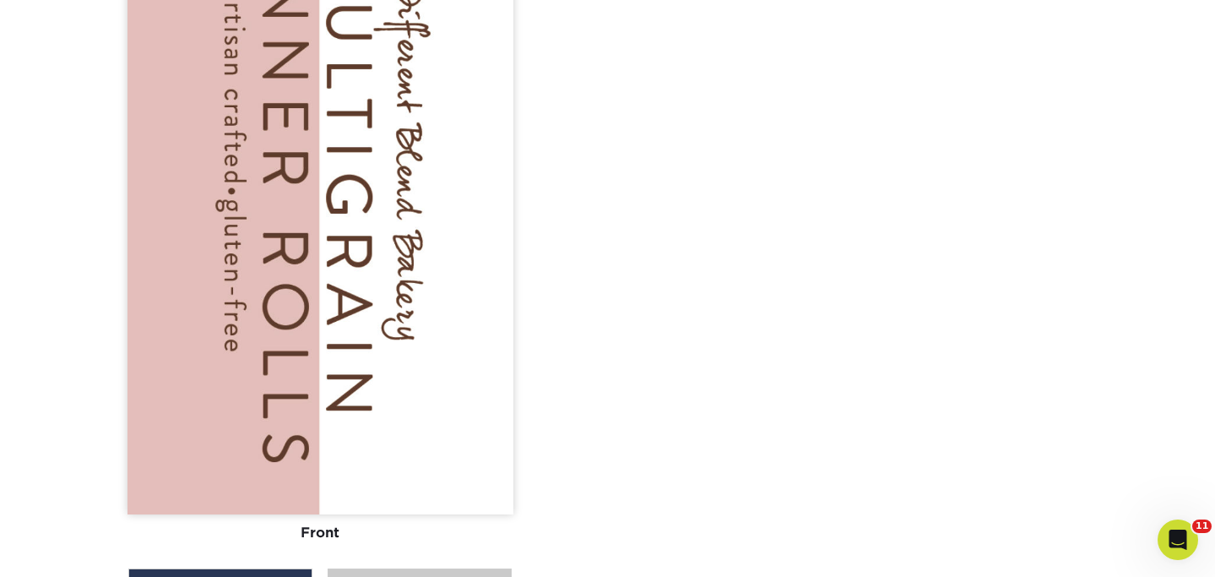
scroll to position [2021, 0]
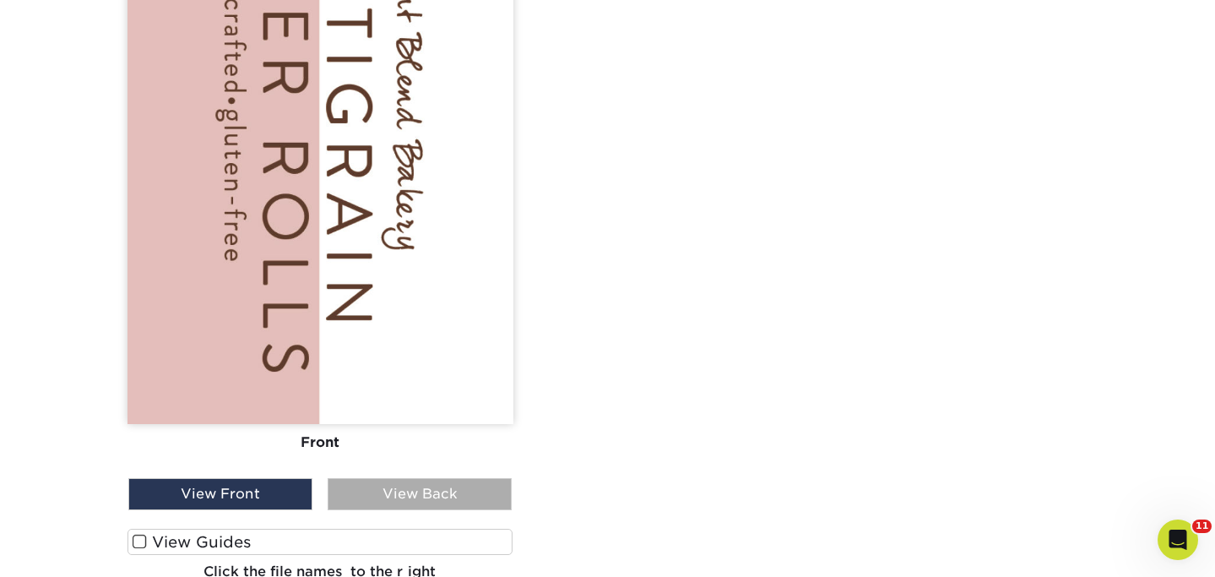
click at [383, 478] on div "View Back" at bounding box center [420, 494] width 184 height 32
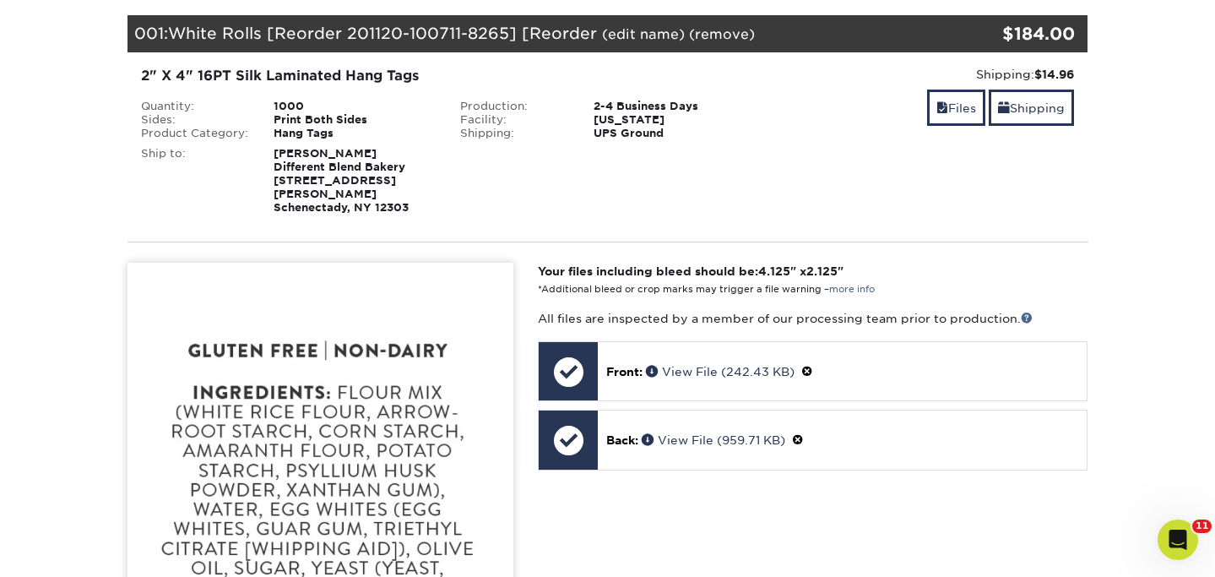
scroll to position [0, 0]
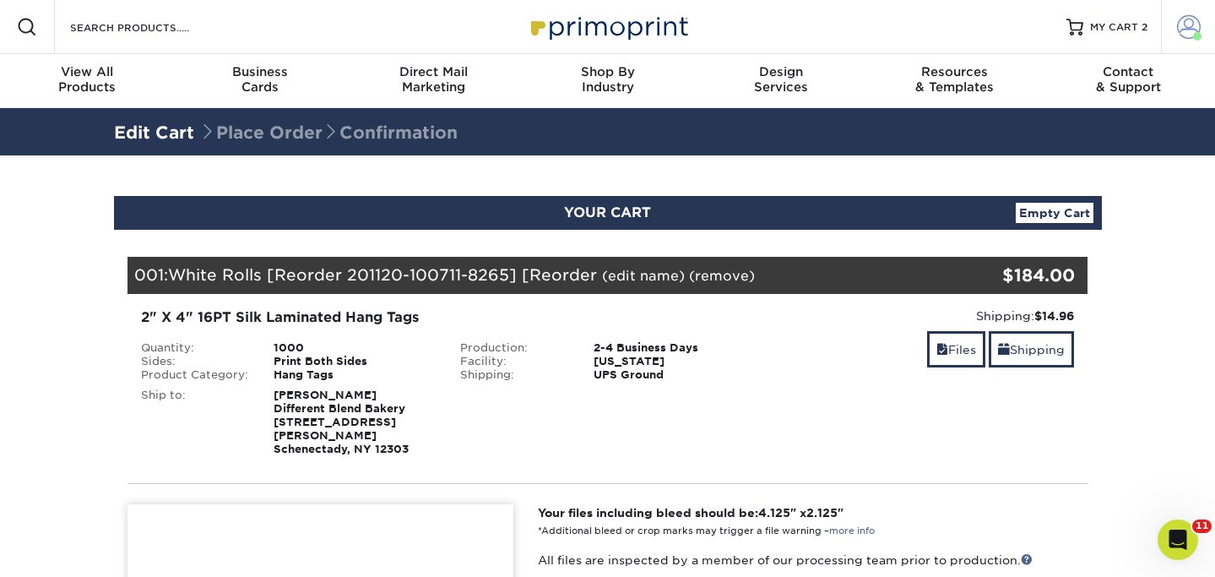
click at [1195, 36] on span at bounding box center [1197, 36] width 8 height 8
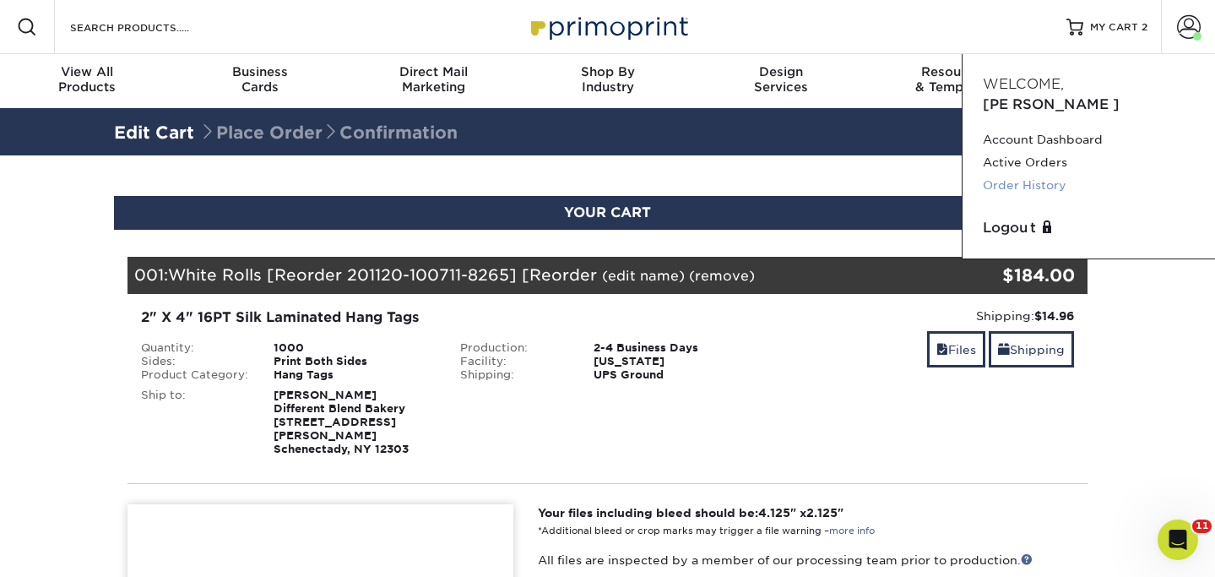
click at [1030, 174] on link "Order History" at bounding box center [1089, 185] width 212 height 23
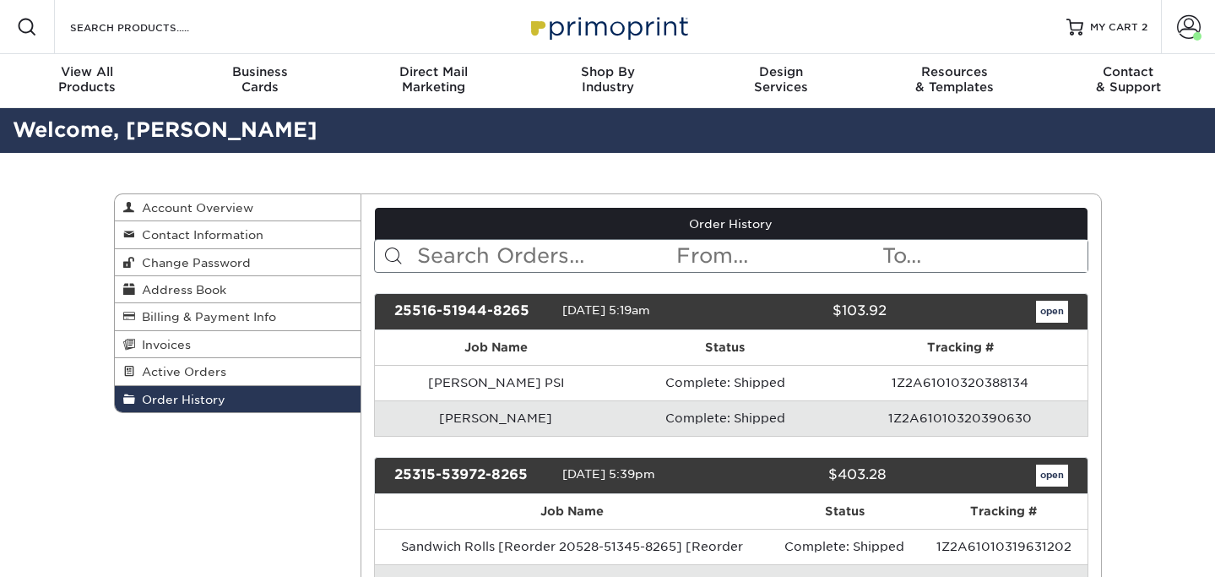
scroll to position [135, 0]
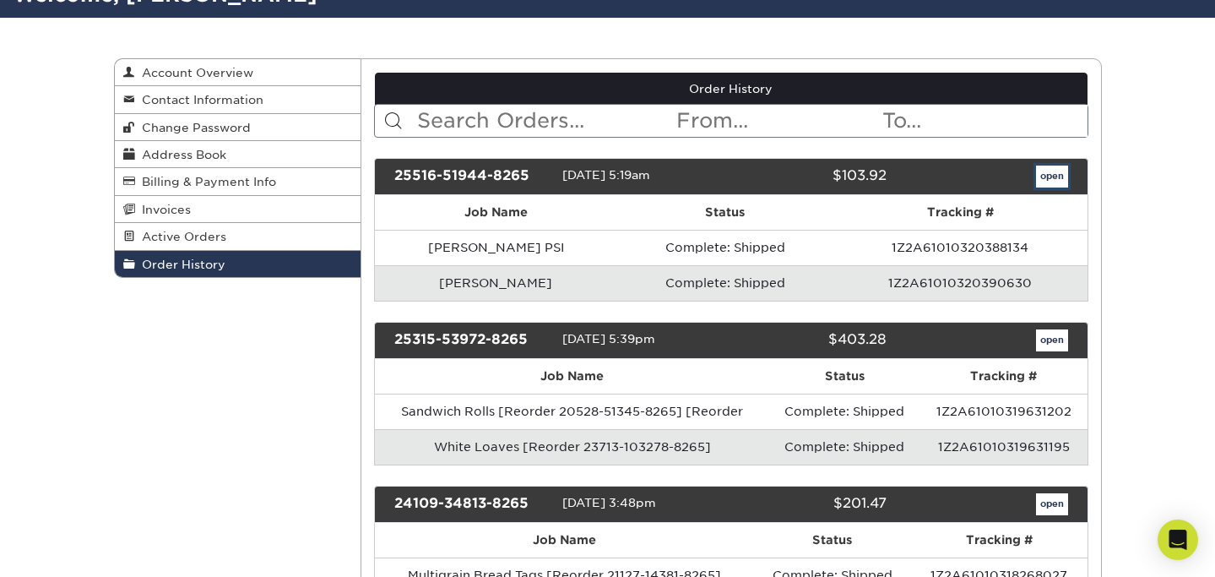
click at [1047, 181] on link "open" at bounding box center [1052, 177] width 32 height 22
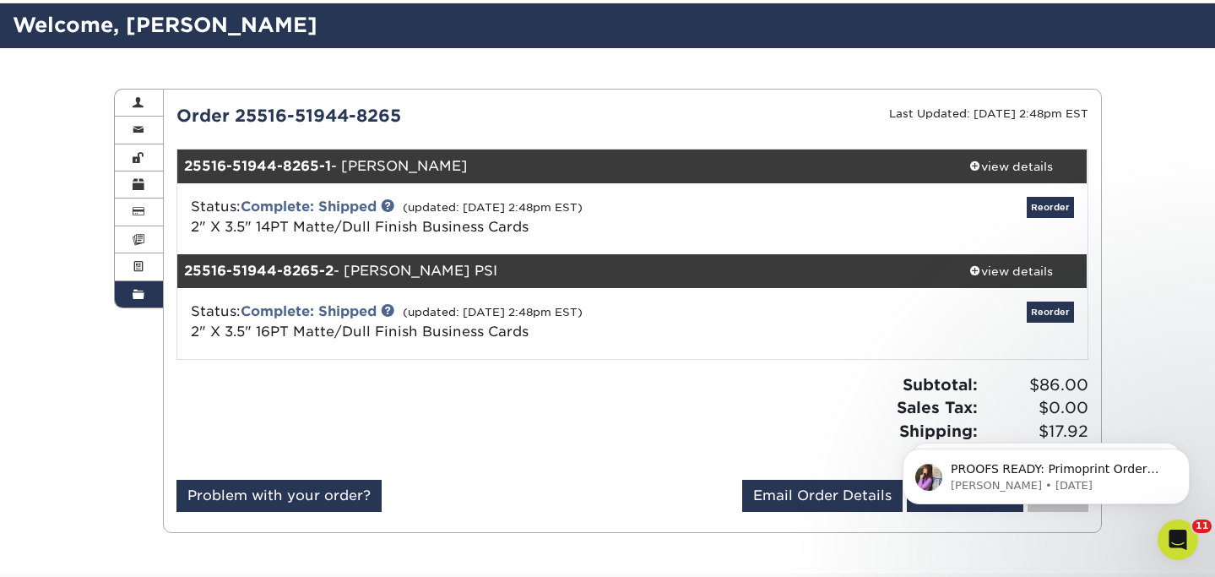
scroll to position [103, 0]
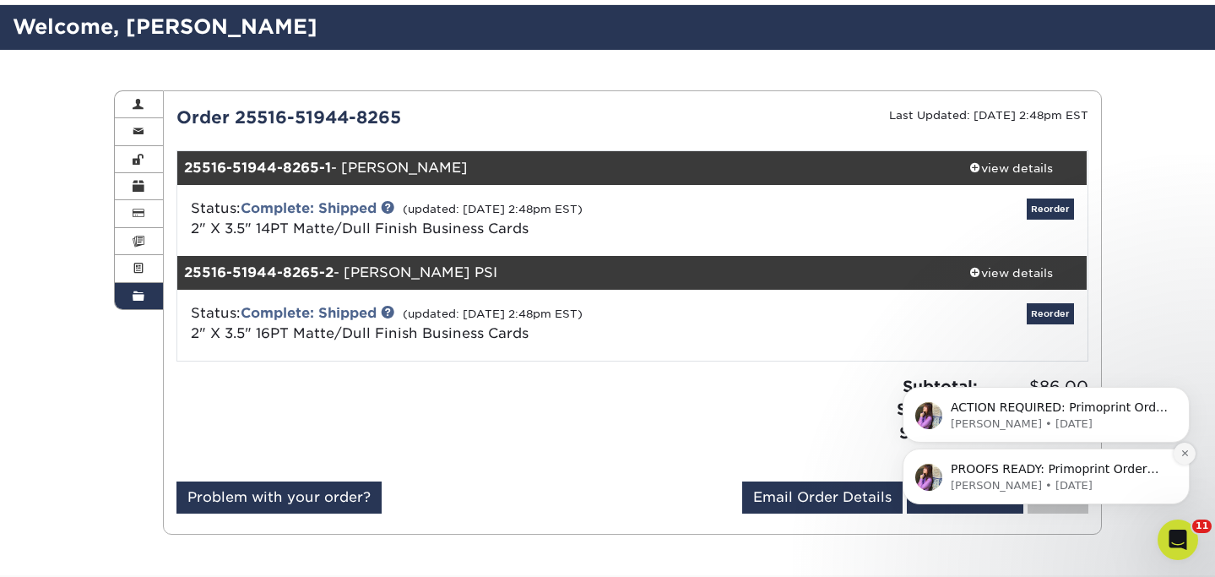
click at [1182, 454] on icon "Dismiss notification" at bounding box center [1185, 452] width 9 height 9
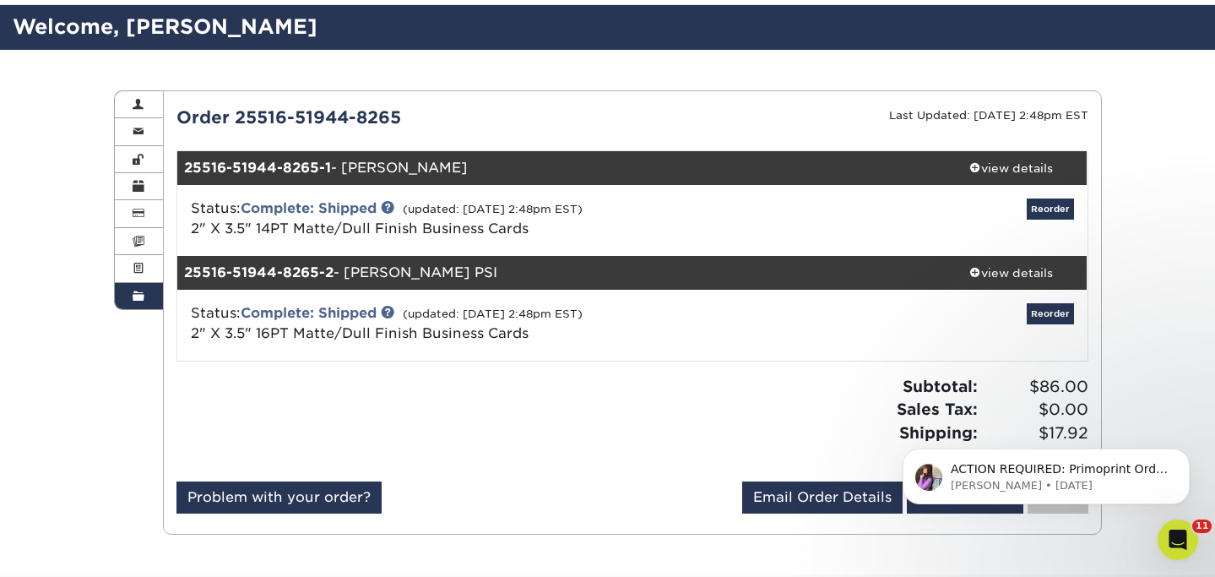
click at [1182, 454] on icon "Dismiss notification" at bounding box center [1185, 454] width 8 height 8
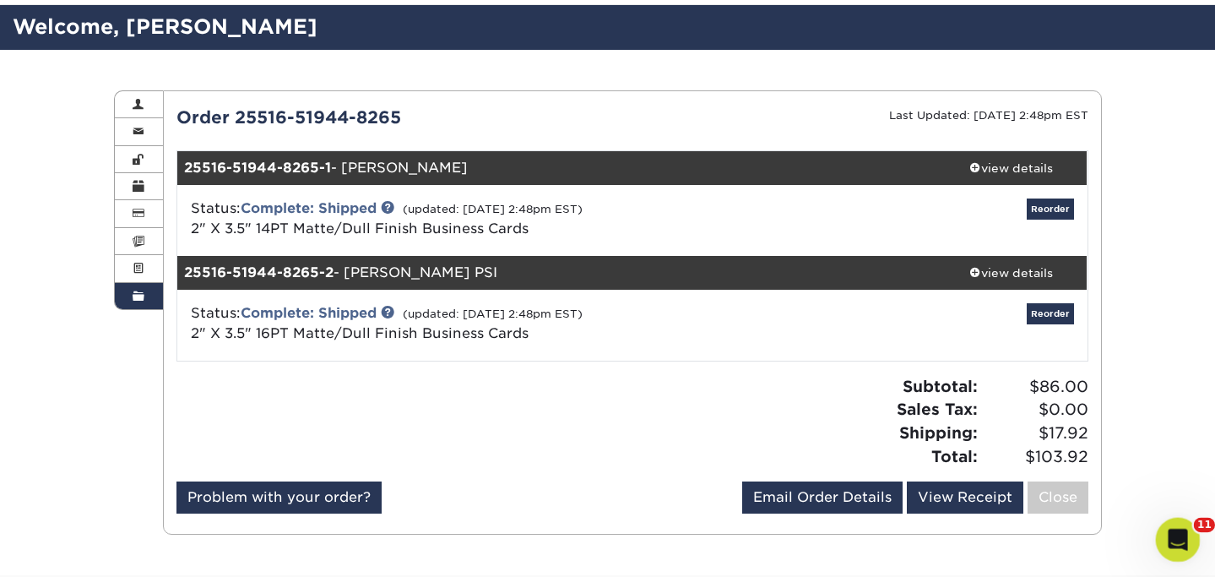
click at [1188, 539] on div "Open Intercom Messenger" at bounding box center [1176, 537] width 56 height 56
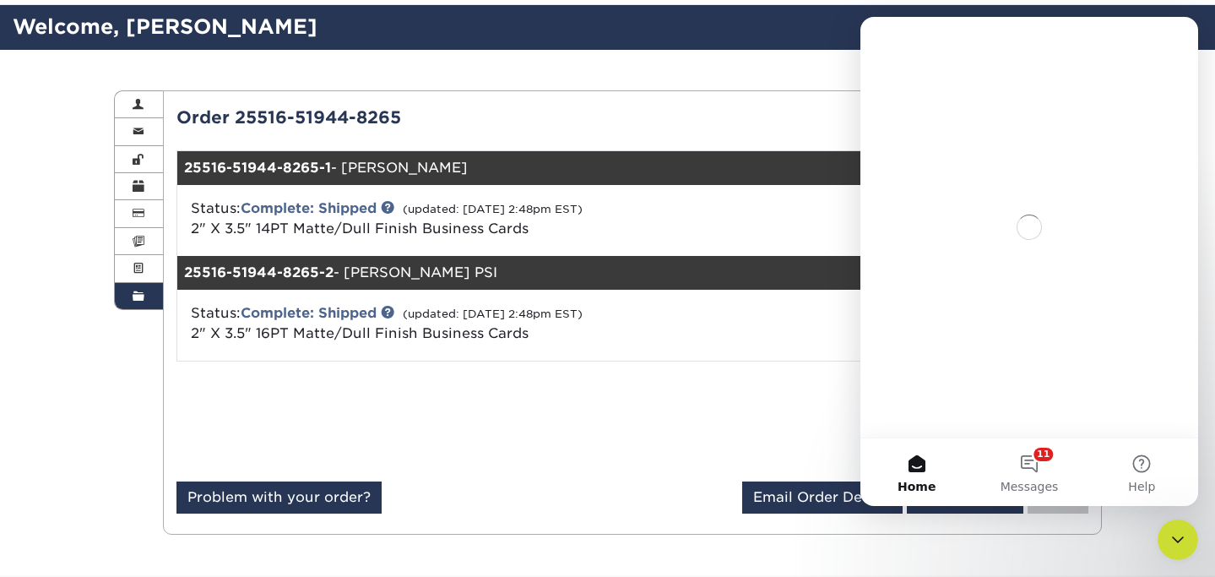
scroll to position [0, 0]
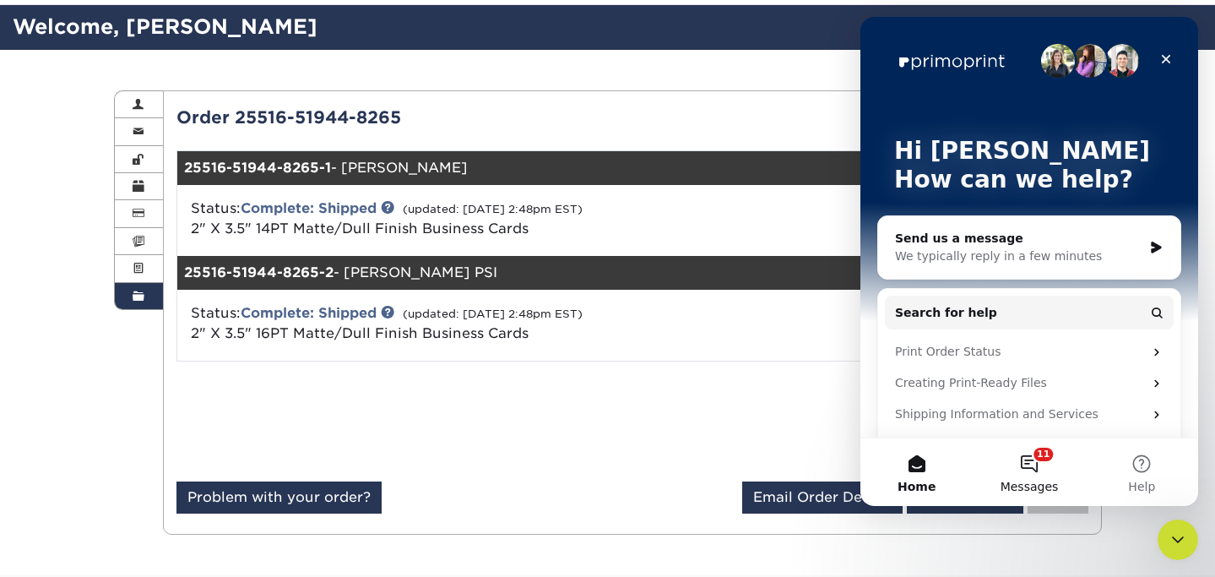
click at [1041, 475] on button "11 Messages" at bounding box center [1029, 472] width 112 height 68
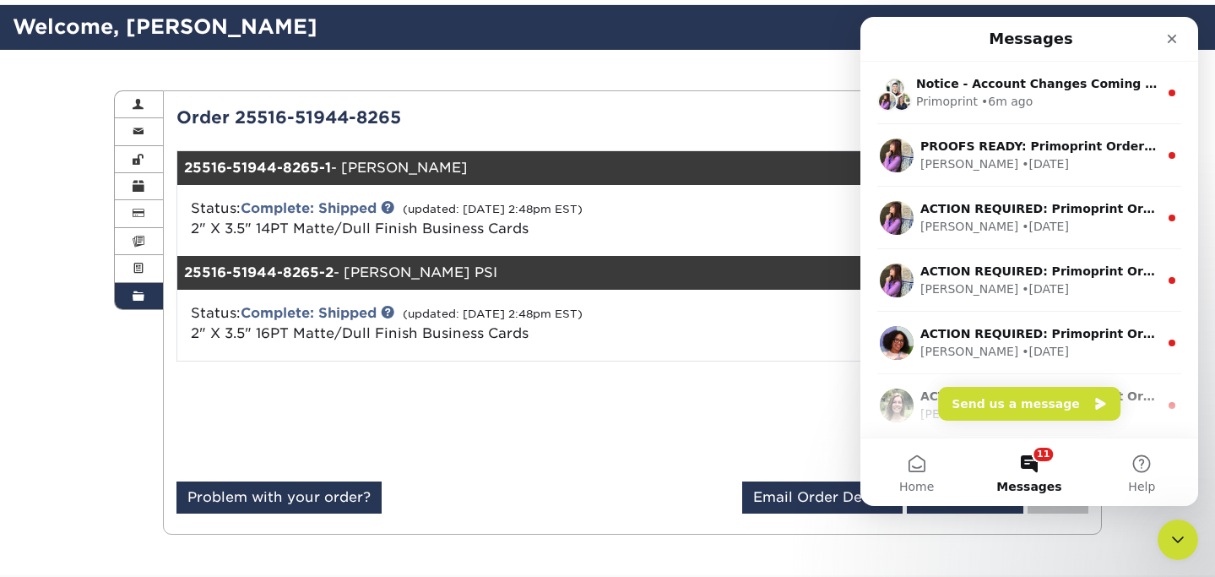
click at [785, 402] on div "Subtotal: $86.00 Sales Tax: $0.00 Shipping: $17.92 Total: $103.92" at bounding box center [867, 421] width 469 height 93
click at [1175, 38] on icon "Close" at bounding box center [1172, 39] width 9 height 9
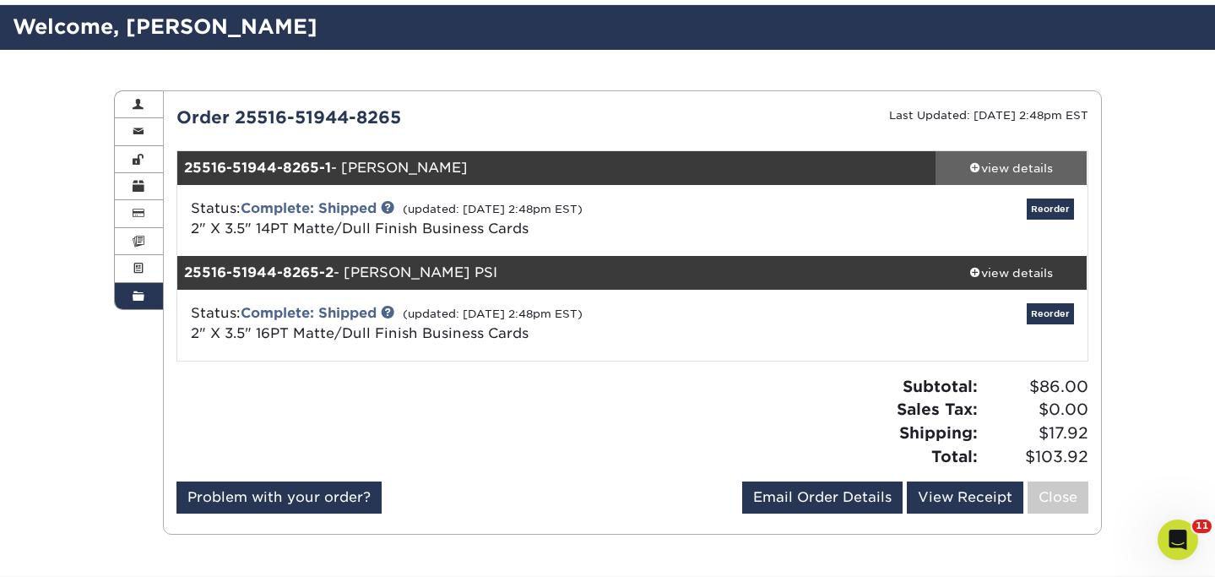
click at [978, 167] on span at bounding box center [976, 167] width 12 height 12
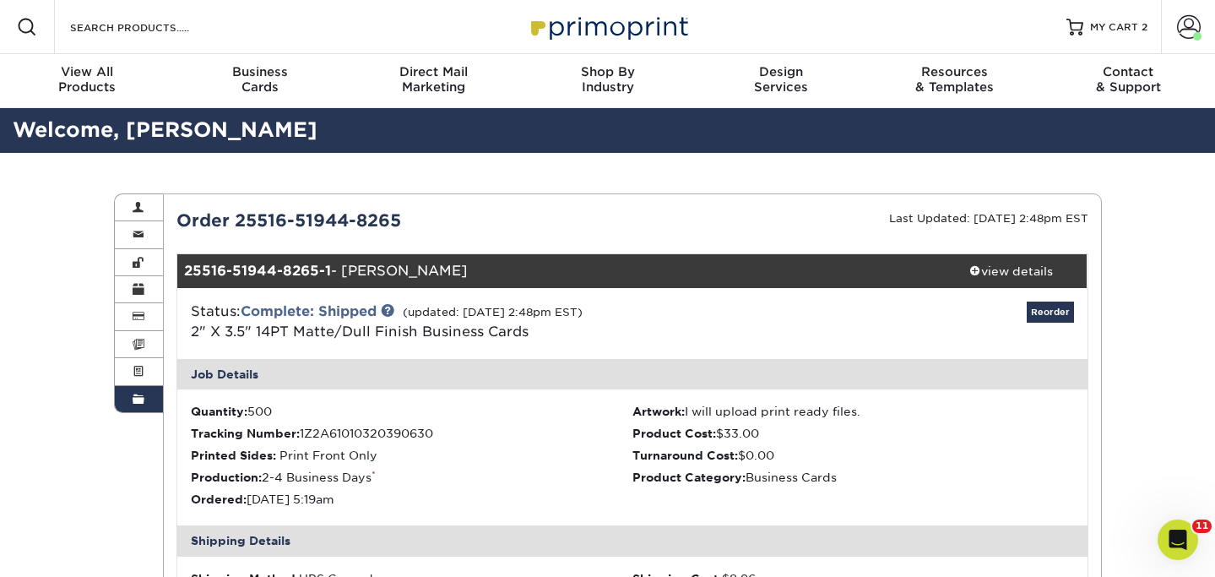
click at [148, 395] on link "Order History" at bounding box center [139, 399] width 49 height 26
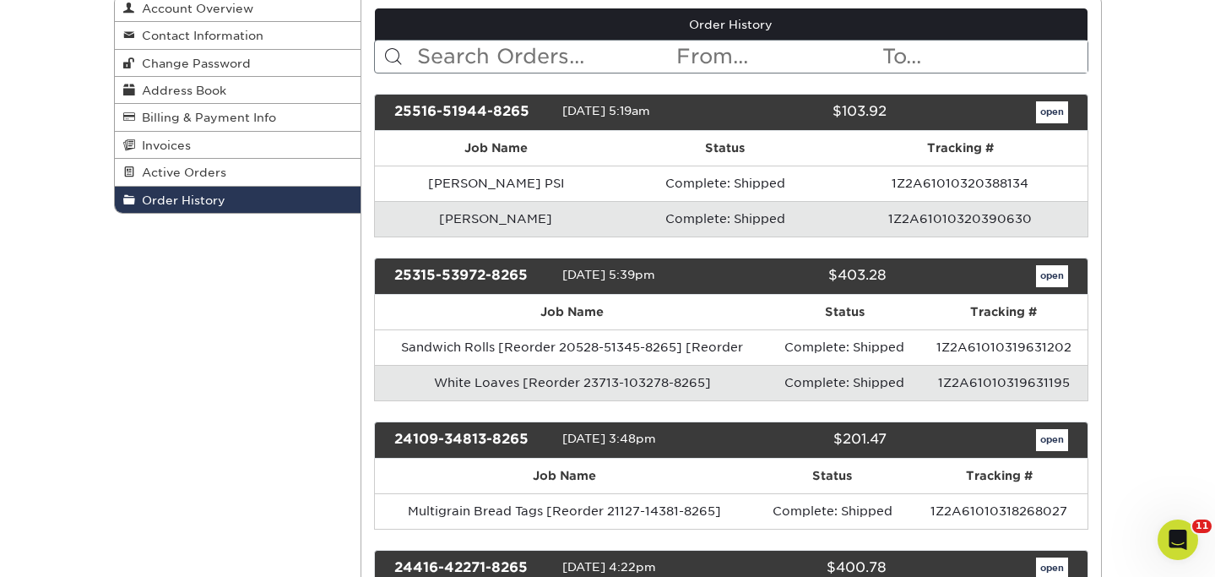
scroll to position [258, 0]
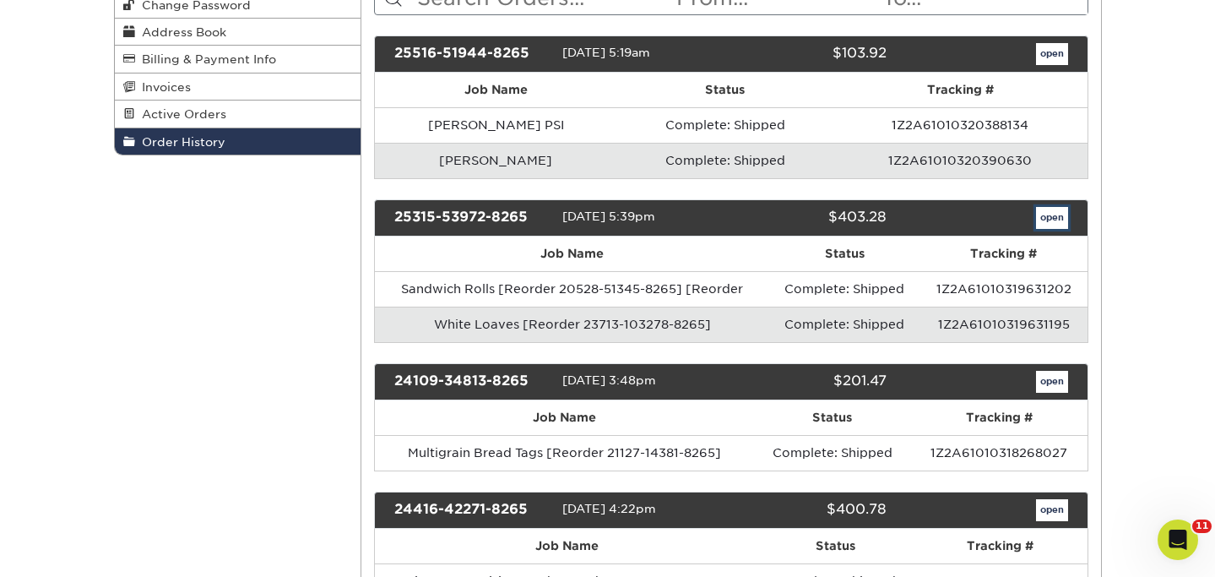
click at [1053, 225] on link "open" at bounding box center [1052, 218] width 32 height 22
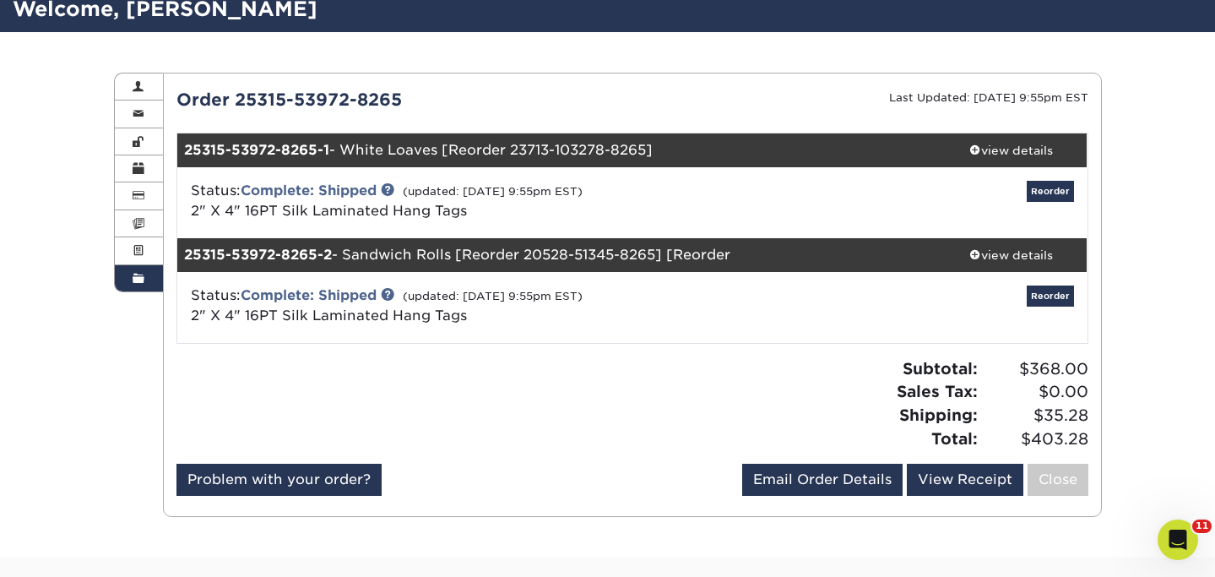
scroll to position [122, 0]
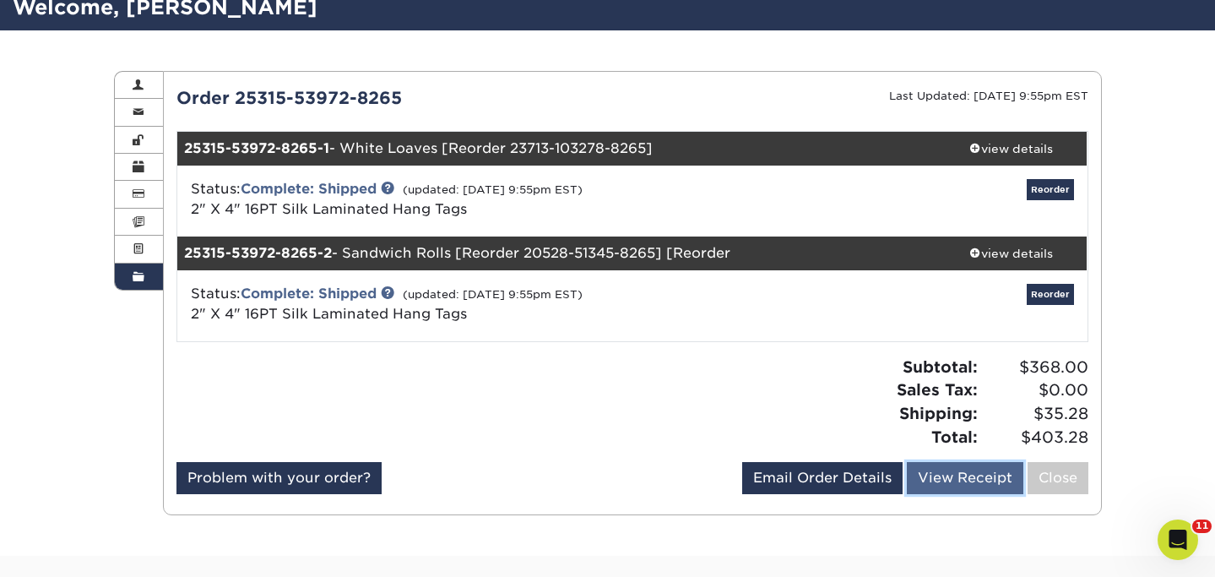
click at [962, 476] on link "View Receipt" at bounding box center [965, 478] width 117 height 32
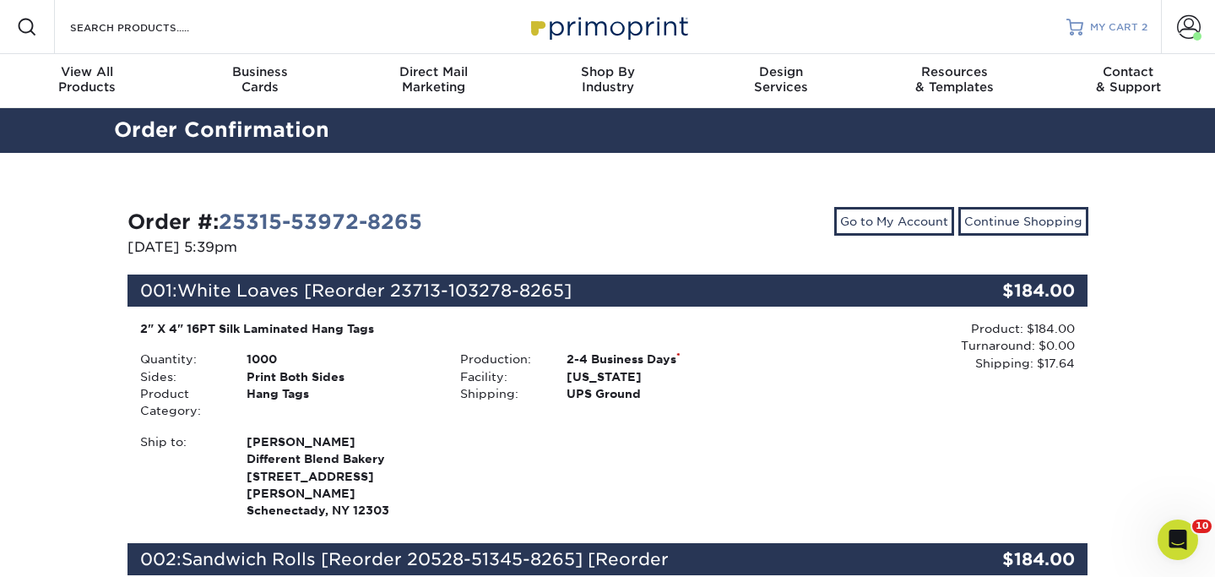
click at [1123, 27] on span "MY CART" at bounding box center [1114, 27] width 48 height 14
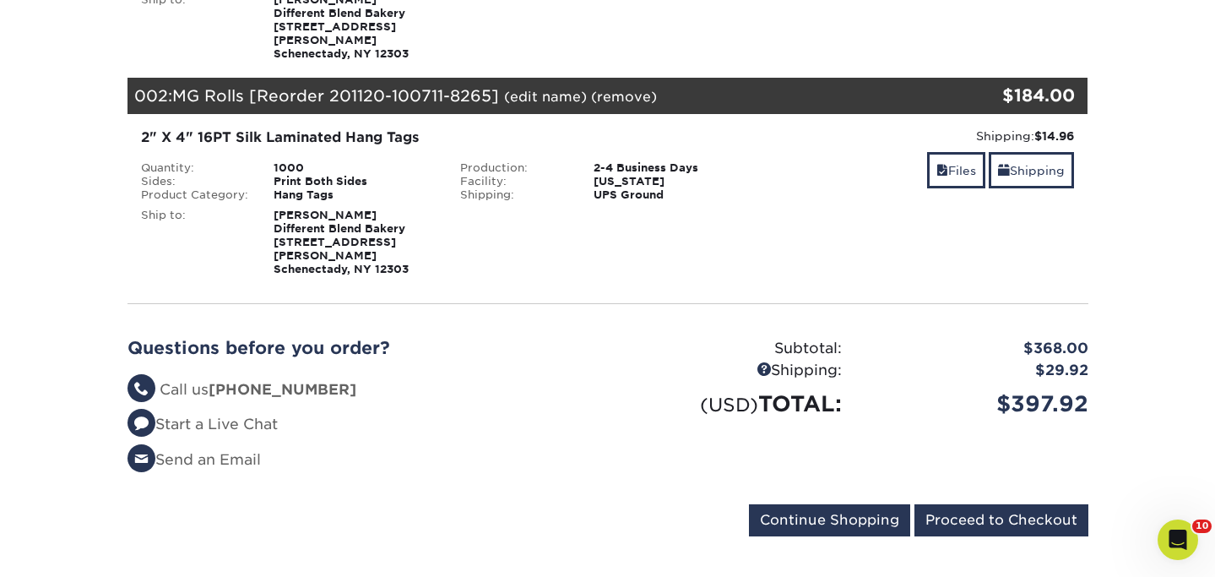
scroll to position [396, 0]
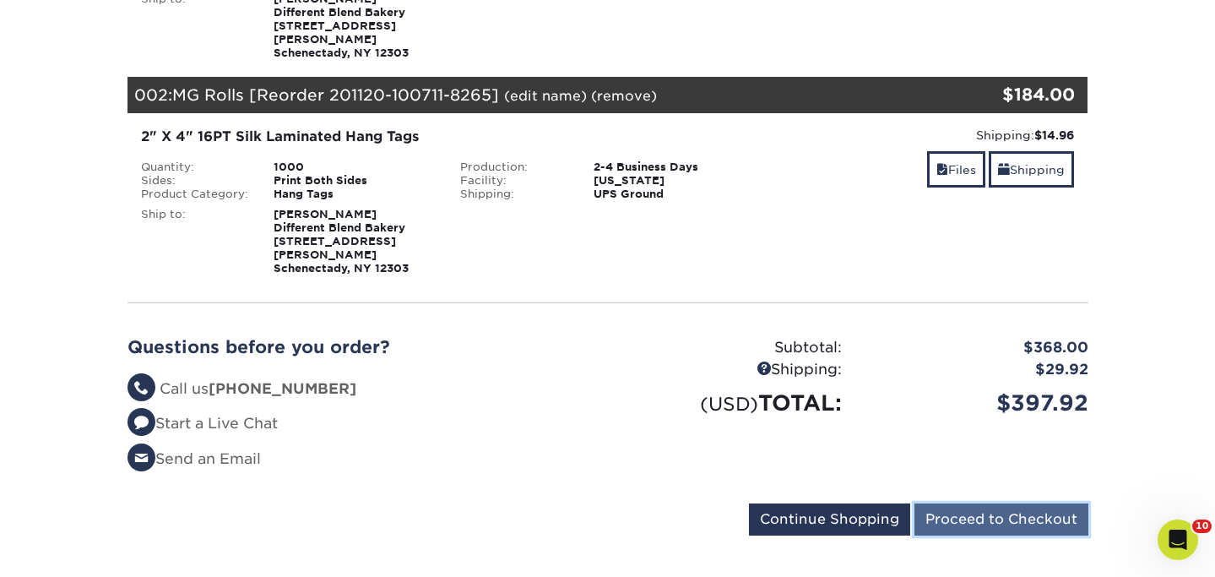
click at [999, 503] on input "Proceed to Checkout" at bounding box center [1002, 519] width 174 height 32
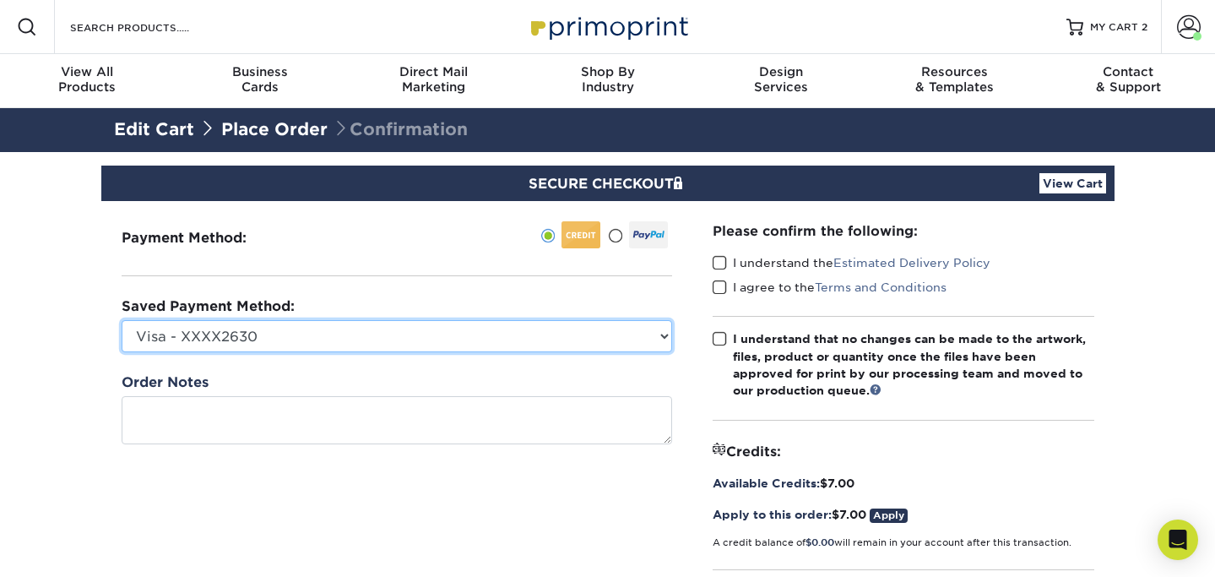
select select "53639"
click option "Visa - XXXX2828" at bounding box center [0, 0] width 0 height 0
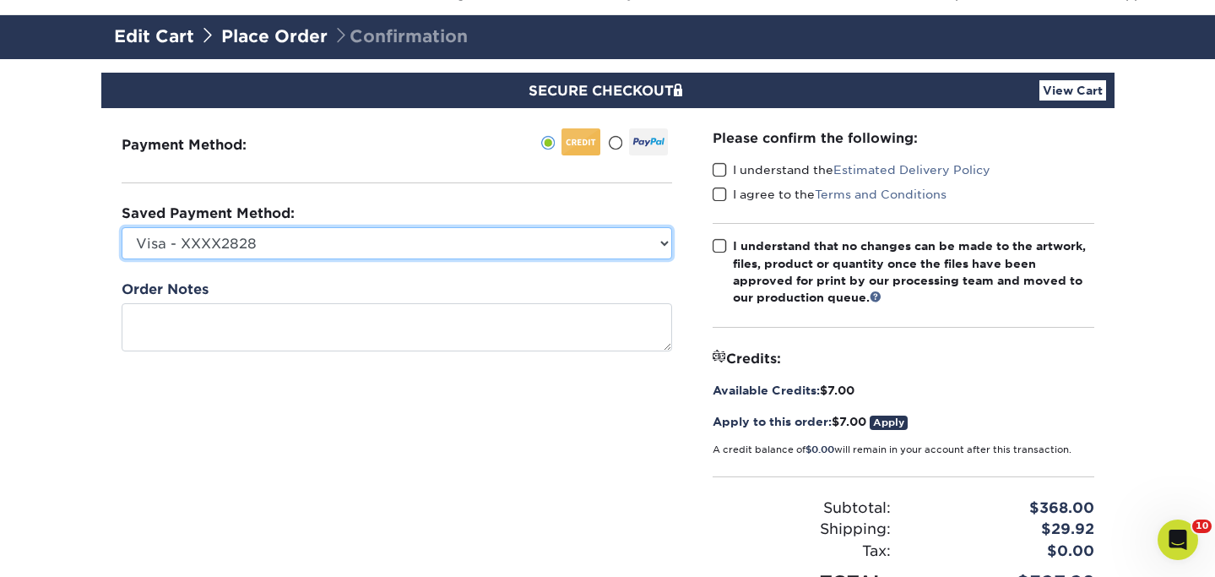
scroll to position [67, 0]
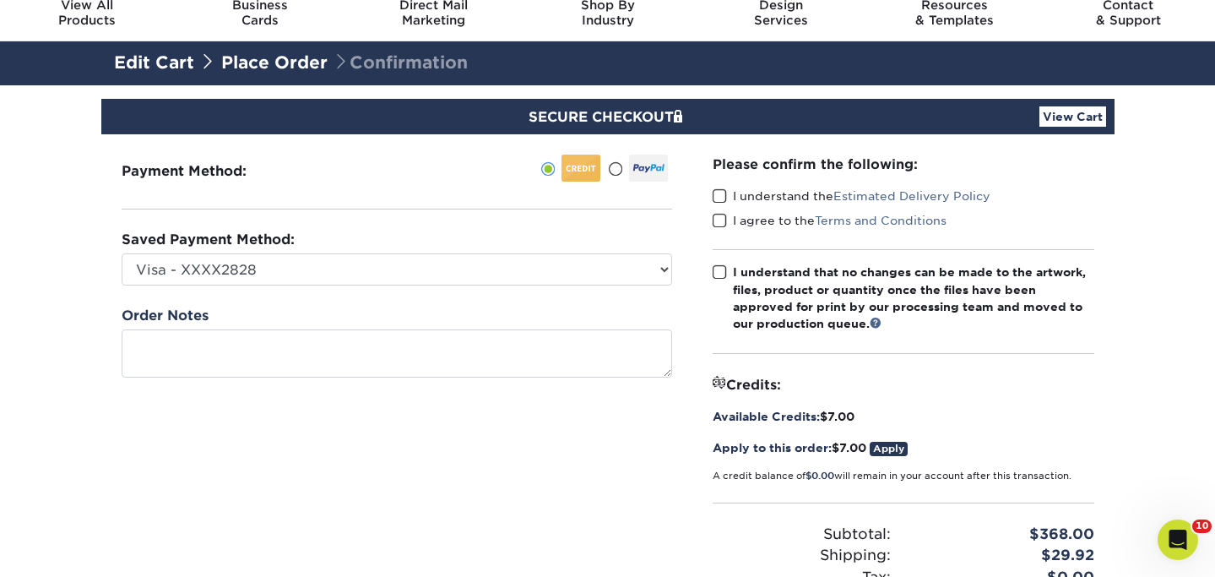
click at [726, 203] on span at bounding box center [720, 196] width 14 height 16
click at [0, 0] on input "I understand the Estimated Delivery Policy" at bounding box center [0, 0] width 0 height 0
click at [715, 225] on span at bounding box center [720, 221] width 14 height 16
click at [0, 0] on input "I agree to the Terms and Conditions" at bounding box center [0, 0] width 0 height 0
click at [720, 274] on span at bounding box center [720, 272] width 14 height 16
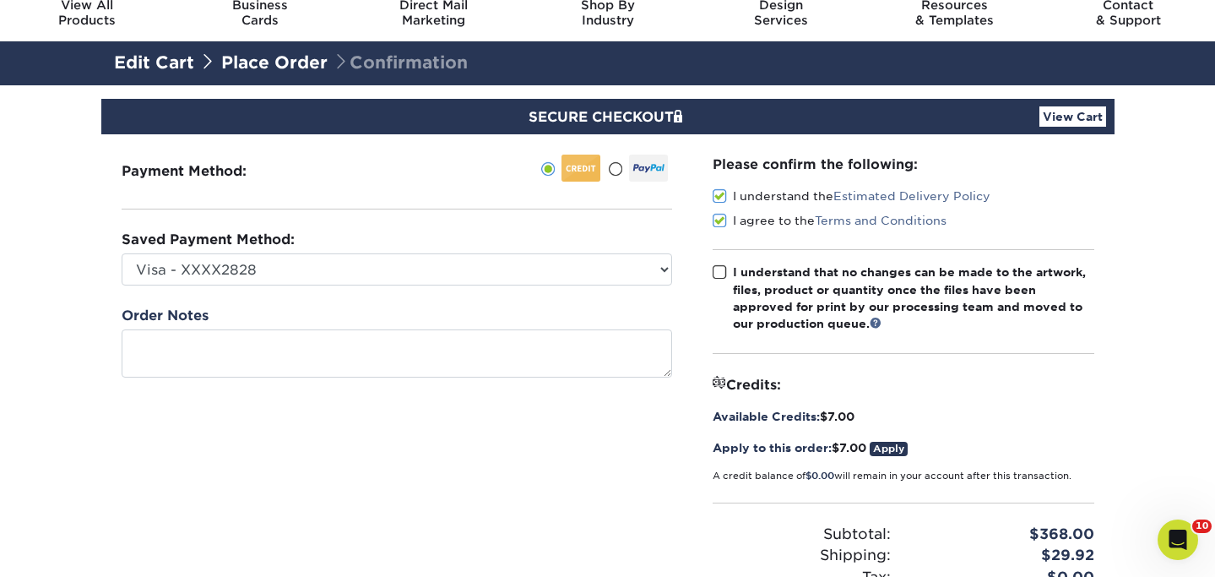
click at [0, 0] on input "I understand that no changes can be made to the artwork, files, product or quan…" at bounding box center [0, 0] width 0 height 0
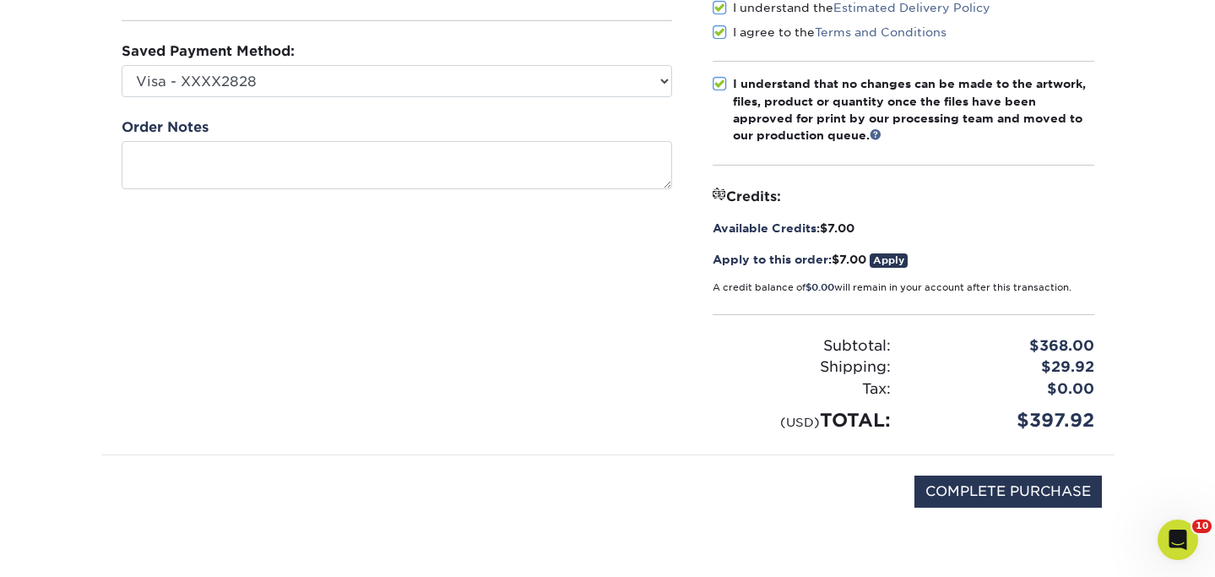
scroll to position [356, 0]
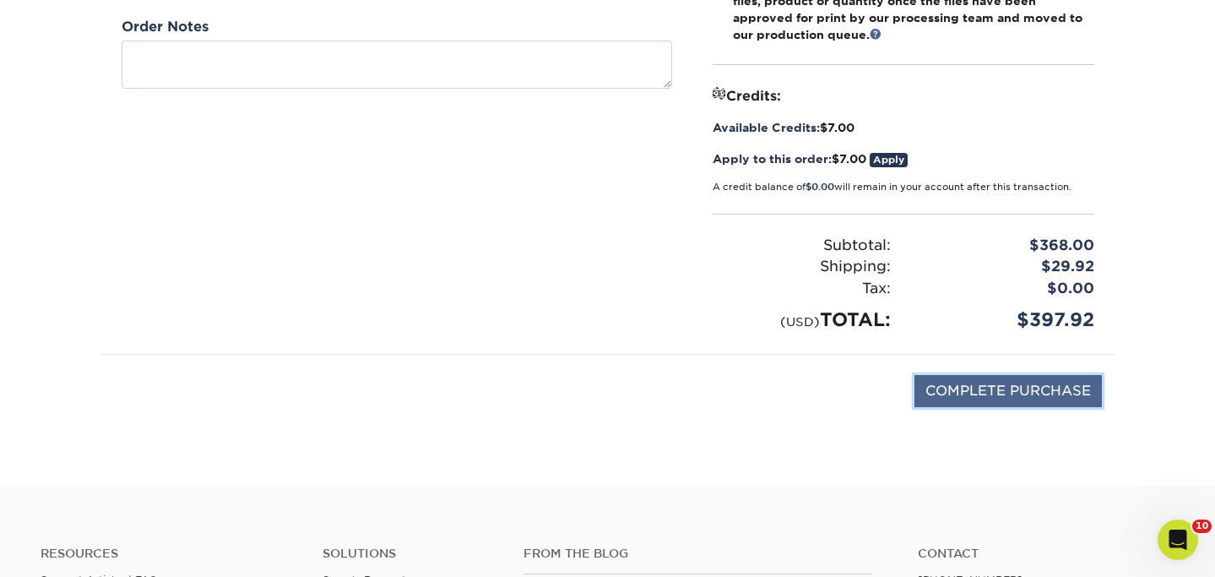
click at [1051, 395] on input "COMPLETE PURCHASE" at bounding box center [1008, 391] width 187 height 32
type input "PROCESSING, PLEASE WAIT..."
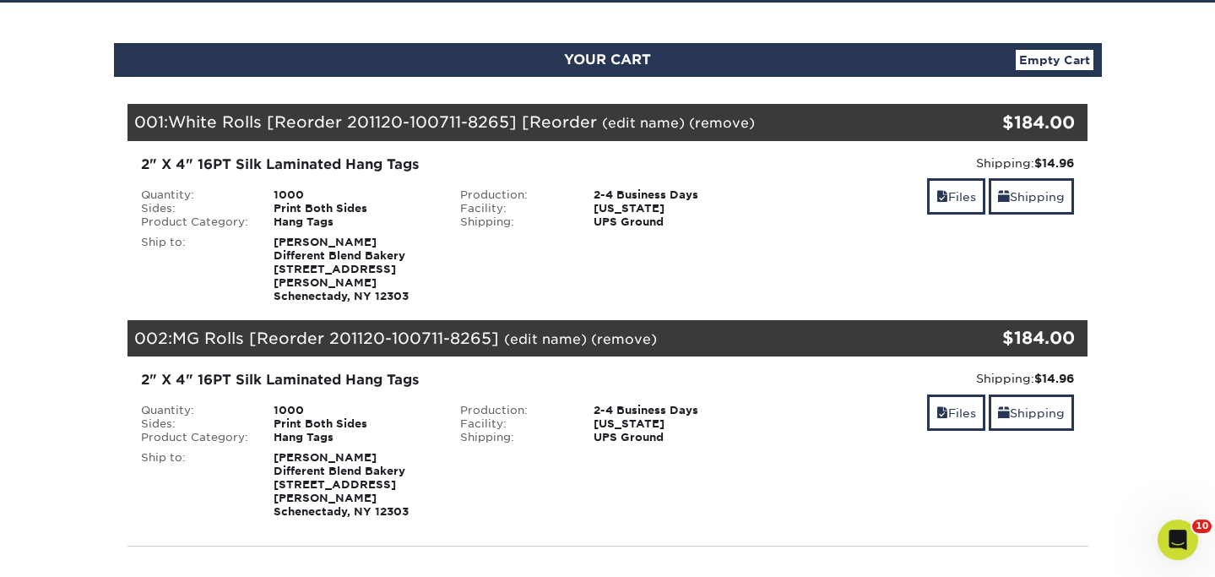
scroll to position [149, 0]
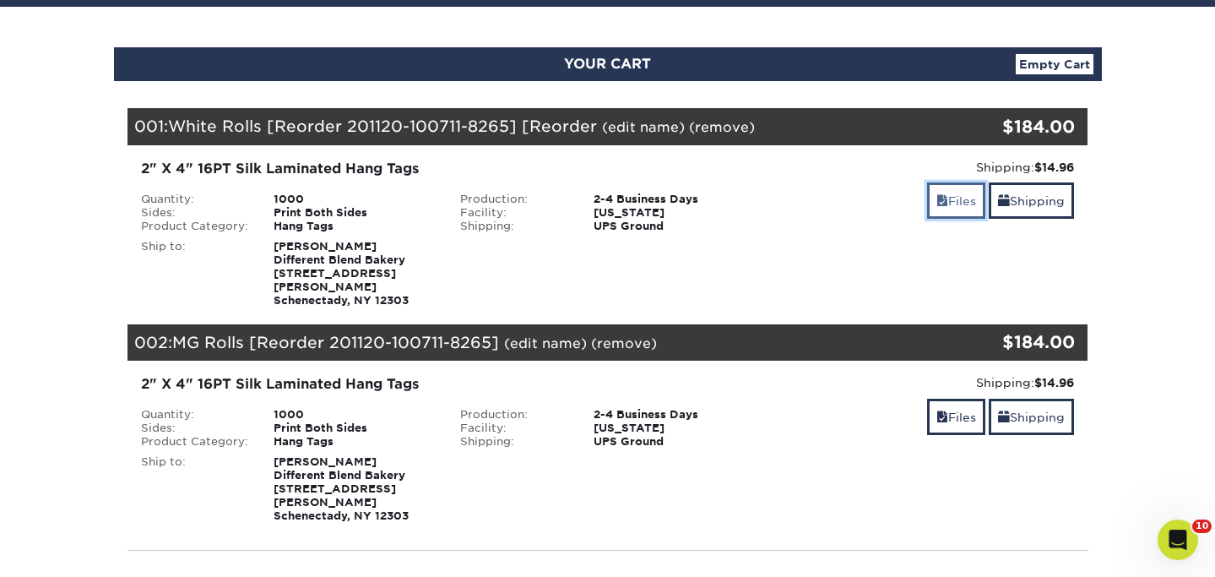
click at [942, 207] on span at bounding box center [943, 201] width 12 height 14
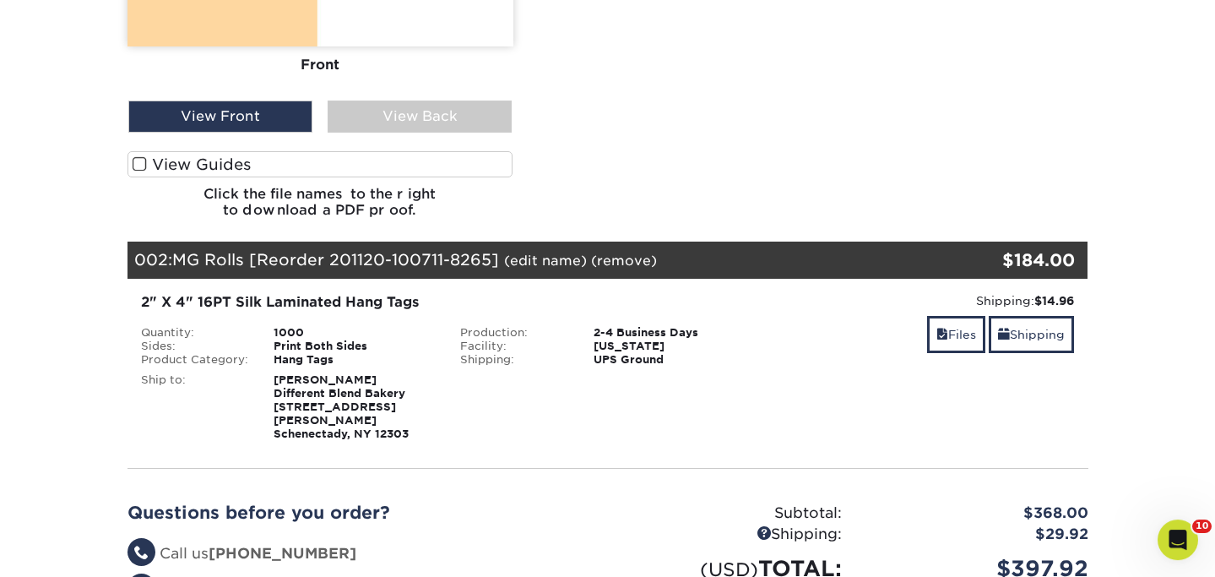
scroll to position [1283, 0]
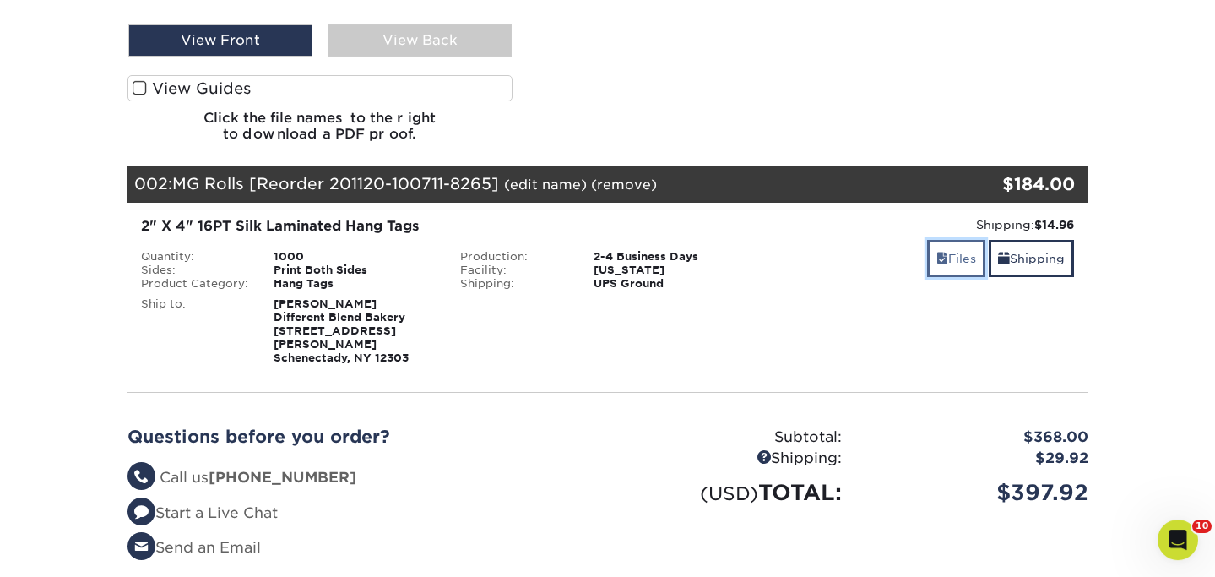
click at [948, 249] on link "Files" at bounding box center [956, 258] width 58 height 36
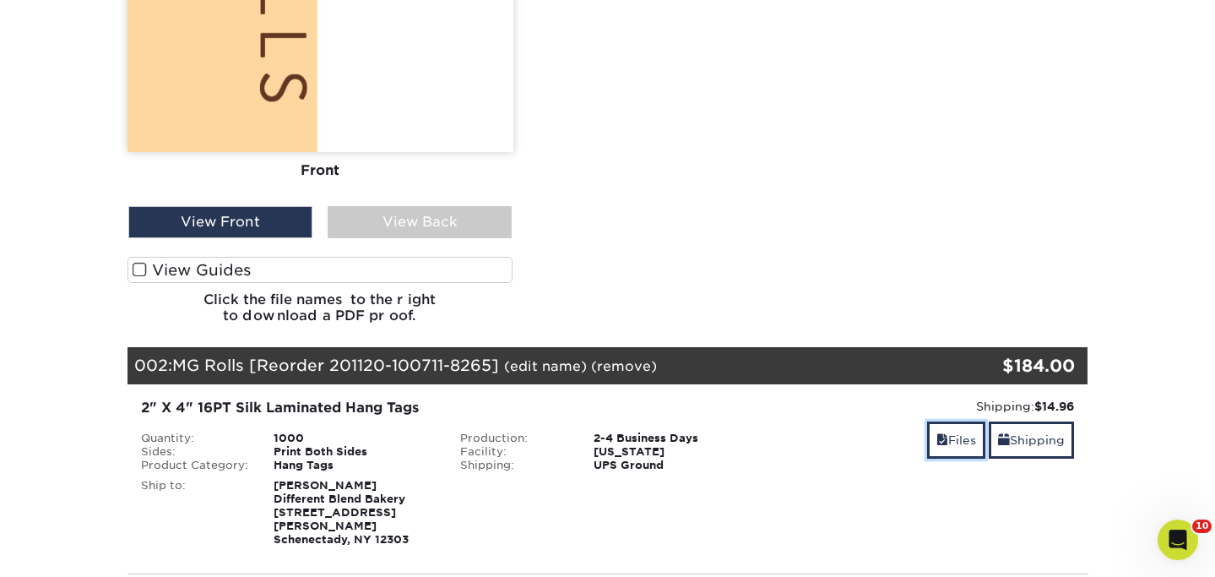
scroll to position [964, 0]
